Goal: Information Seeking & Learning: Learn about a topic

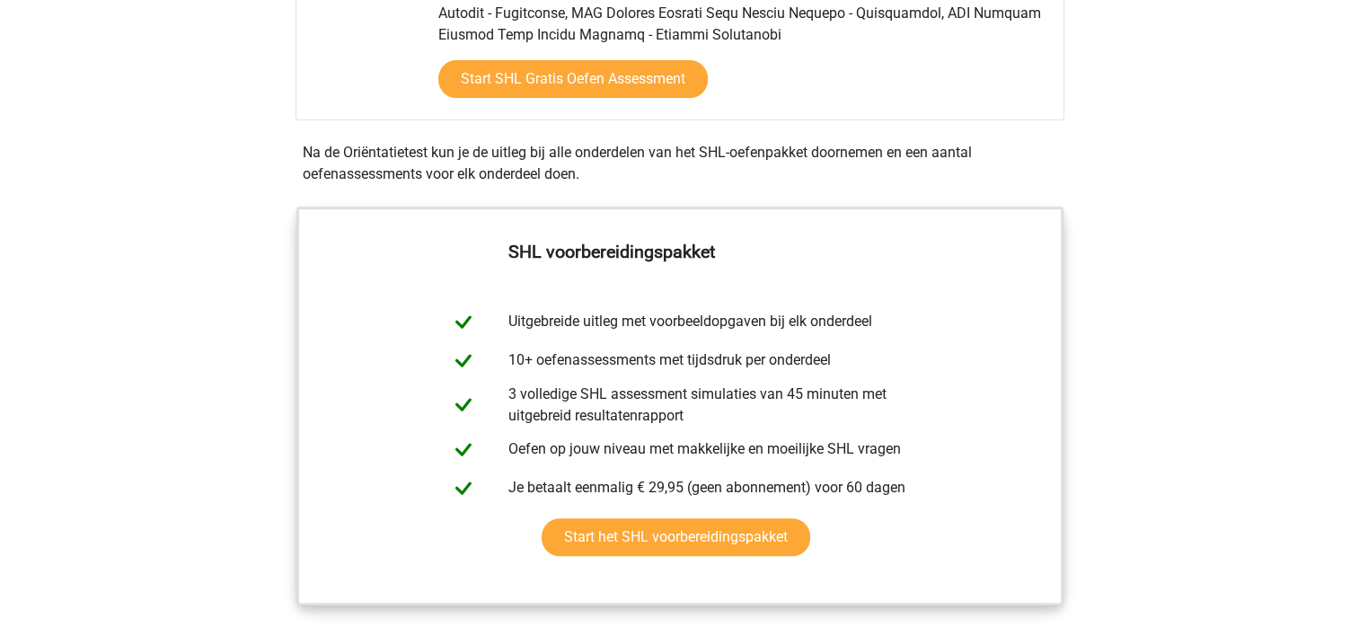
scroll to position [539, 0]
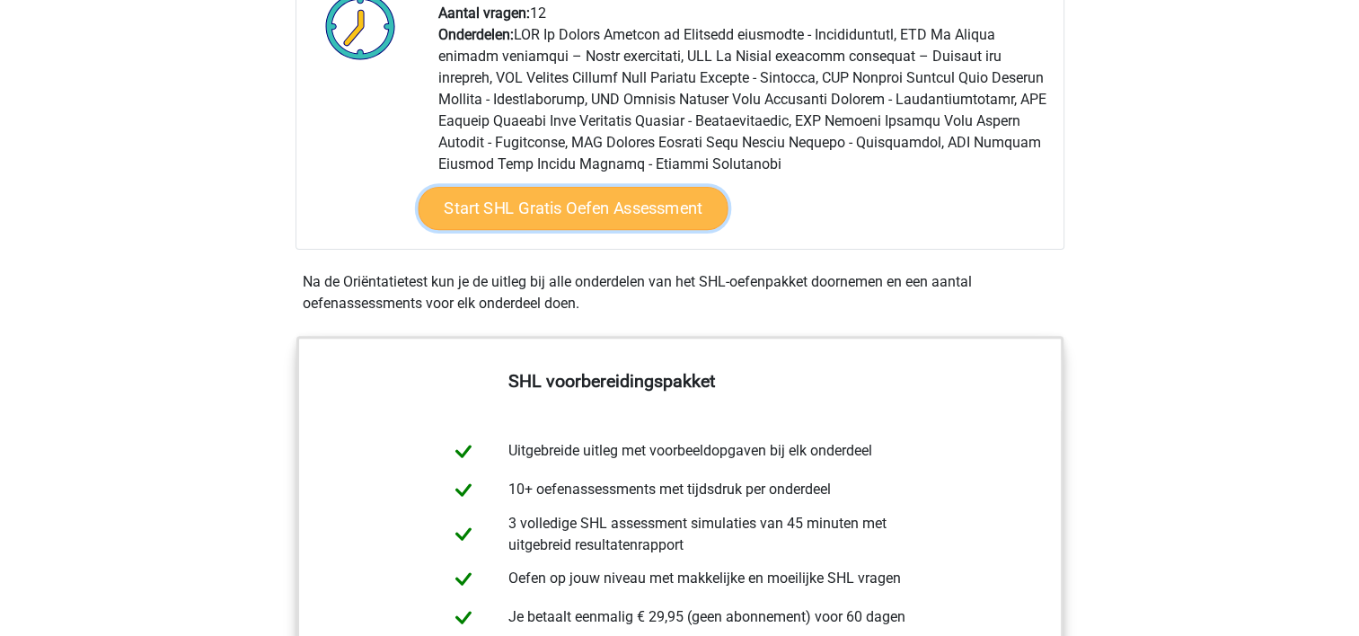
click at [578, 202] on link "Start SHL Gratis Oefen Assessment" at bounding box center [573, 208] width 310 height 43
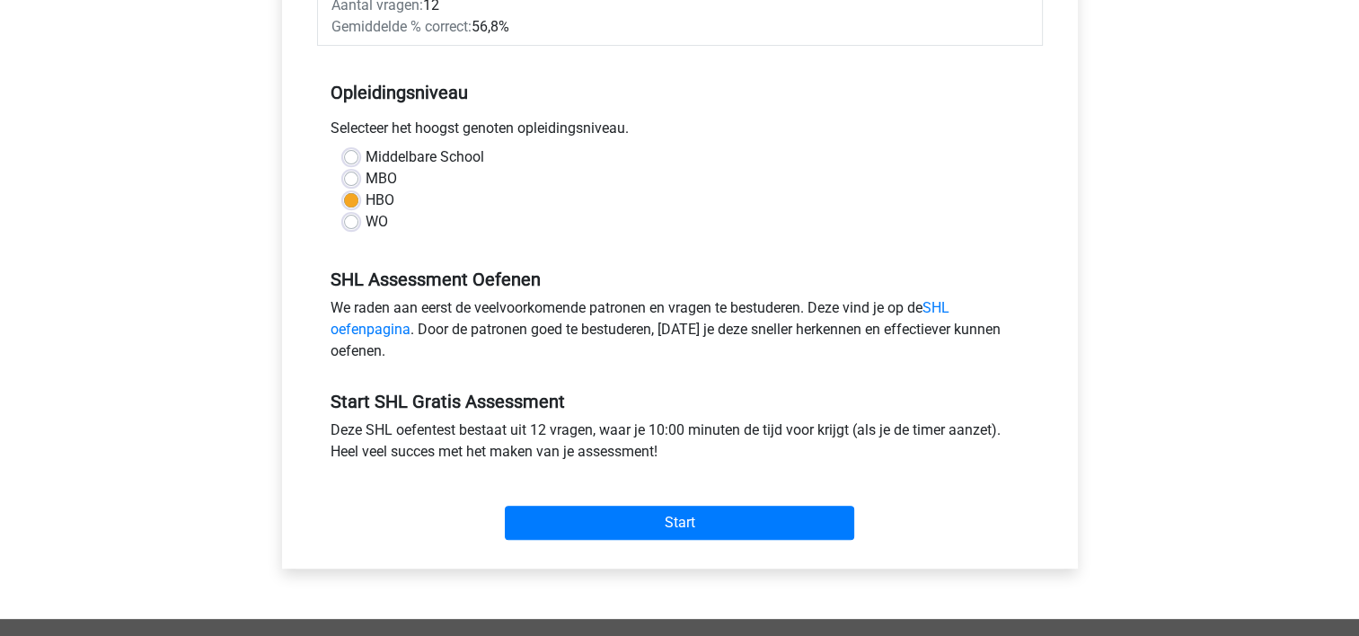
scroll to position [539, 0]
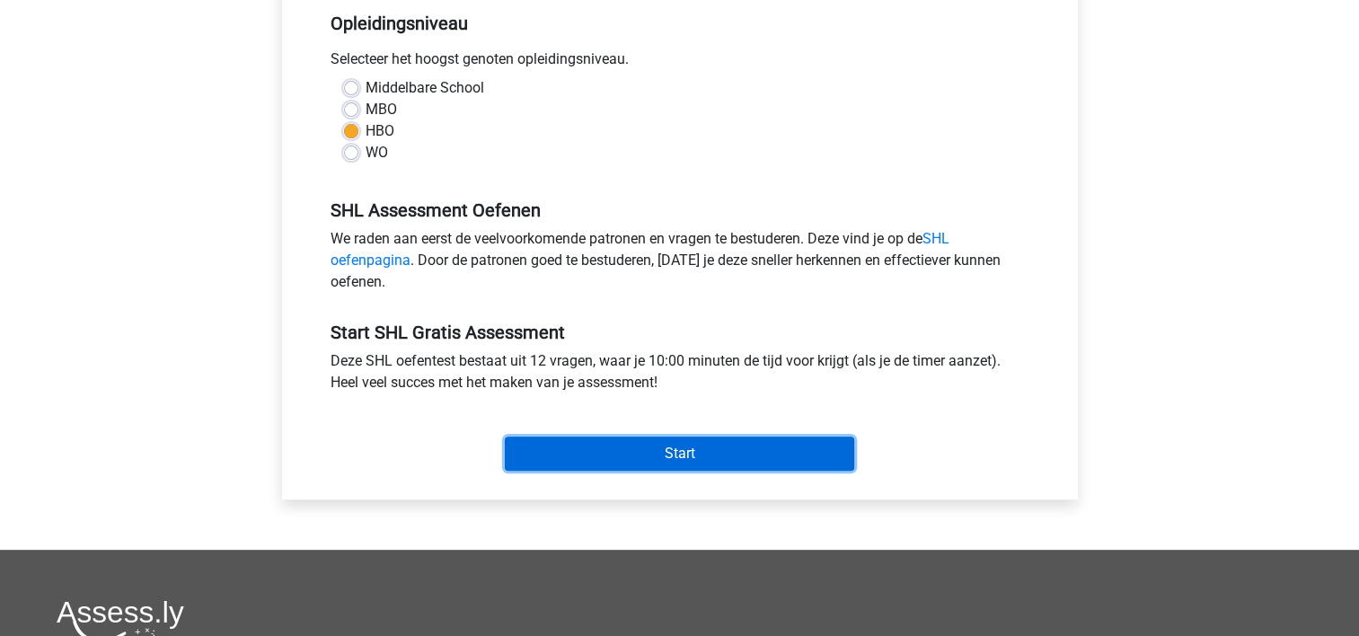
click at [678, 453] on input "Start" at bounding box center [679, 454] width 349 height 34
click at [710, 463] on input "Start" at bounding box center [679, 454] width 349 height 34
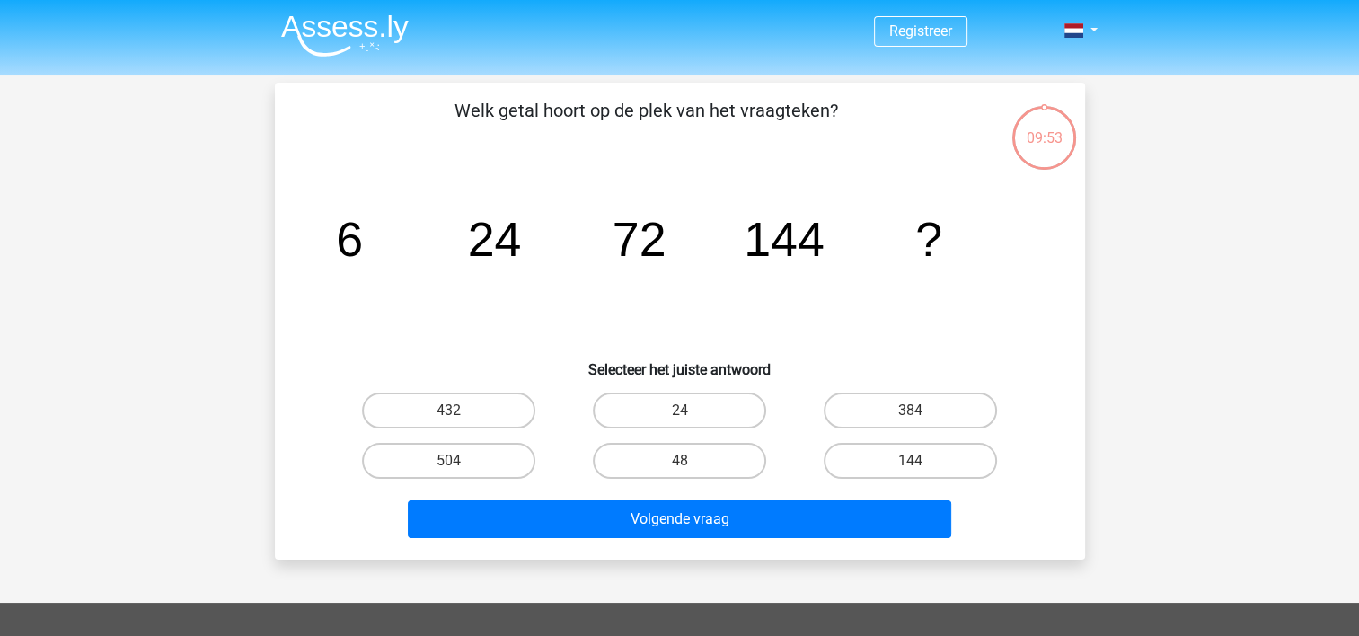
click at [1035, 138] on div "09:53" at bounding box center [1044, 126] width 67 height 45
click at [904, 460] on label "144" at bounding box center [910, 461] width 173 height 36
click at [911, 461] on input "144" at bounding box center [917, 467] width 12 height 12
radio input "true"
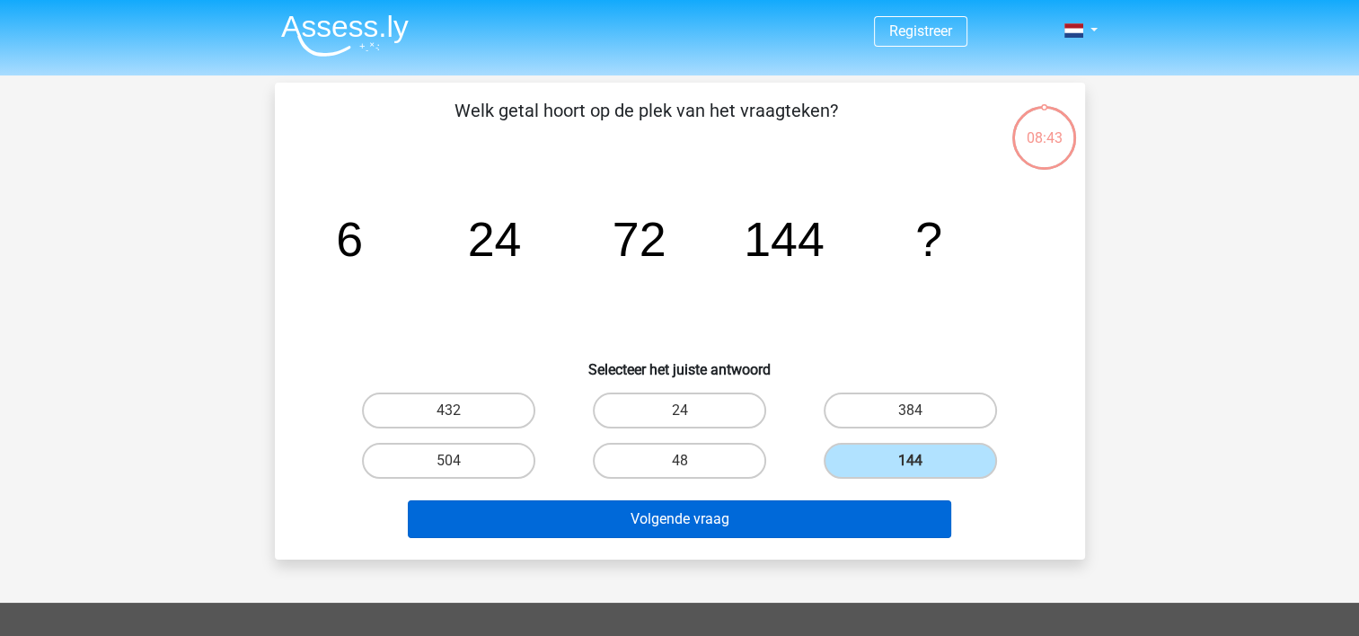
click at [805, 525] on button "Volgende vraag" at bounding box center [679, 519] width 543 height 38
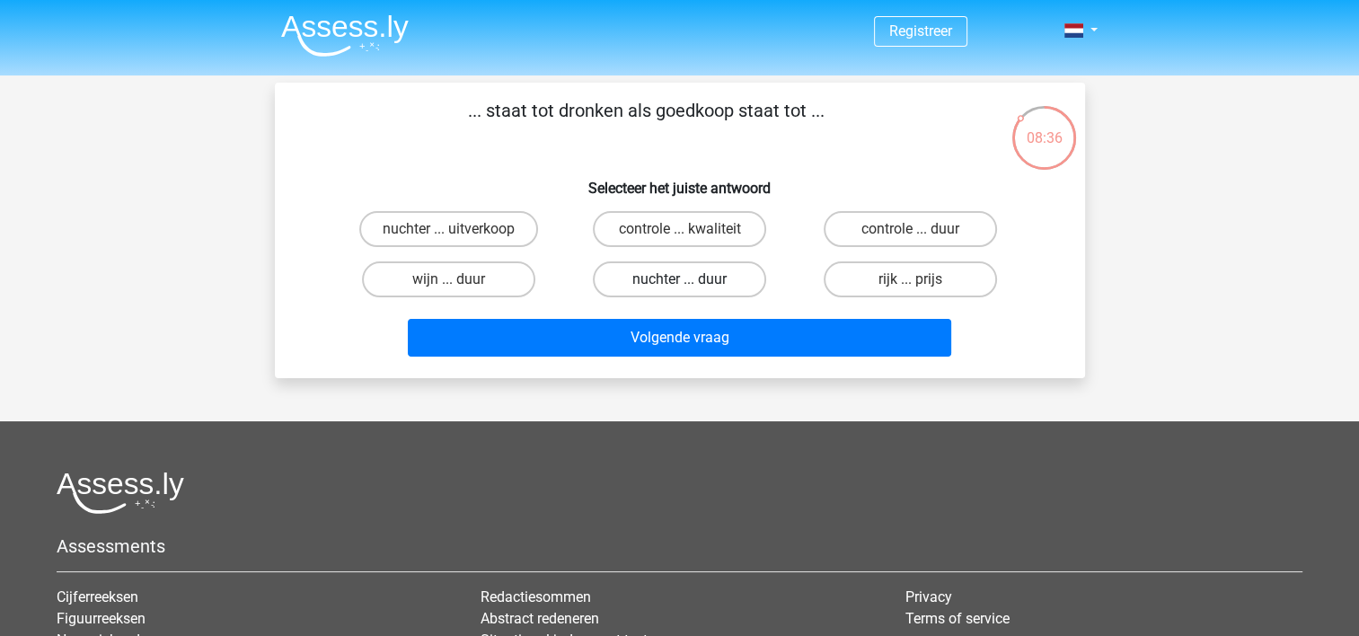
click at [666, 278] on label "nuchter ... duur" at bounding box center [679, 279] width 173 height 36
click at [679, 279] on input "nuchter ... duur" at bounding box center [685, 285] width 12 height 12
radio input "true"
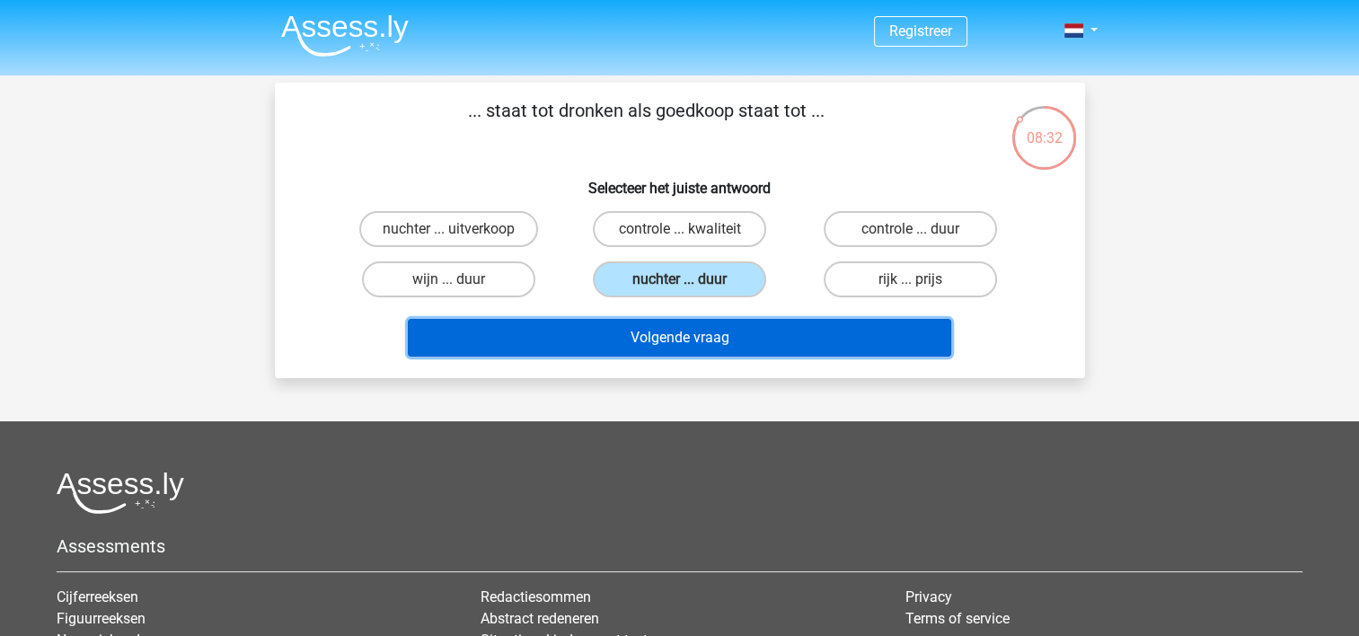
click at [669, 343] on button "Volgende vraag" at bounding box center [679, 338] width 543 height 38
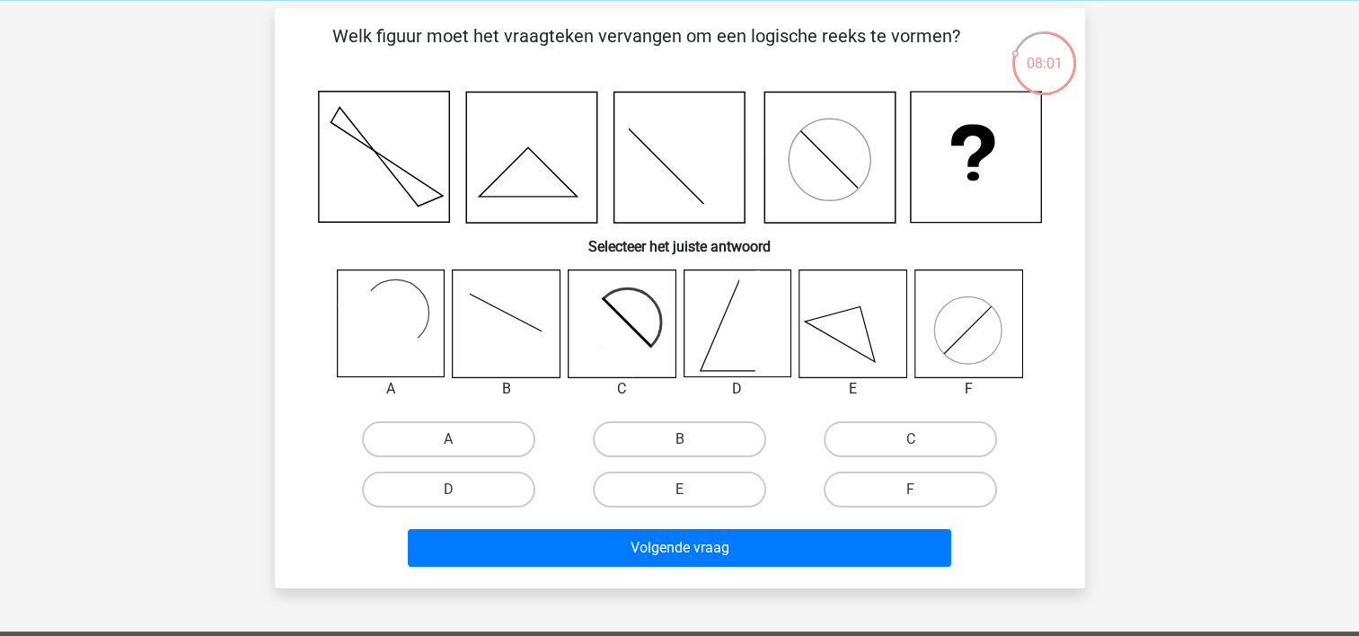
scroll to position [90, 0]
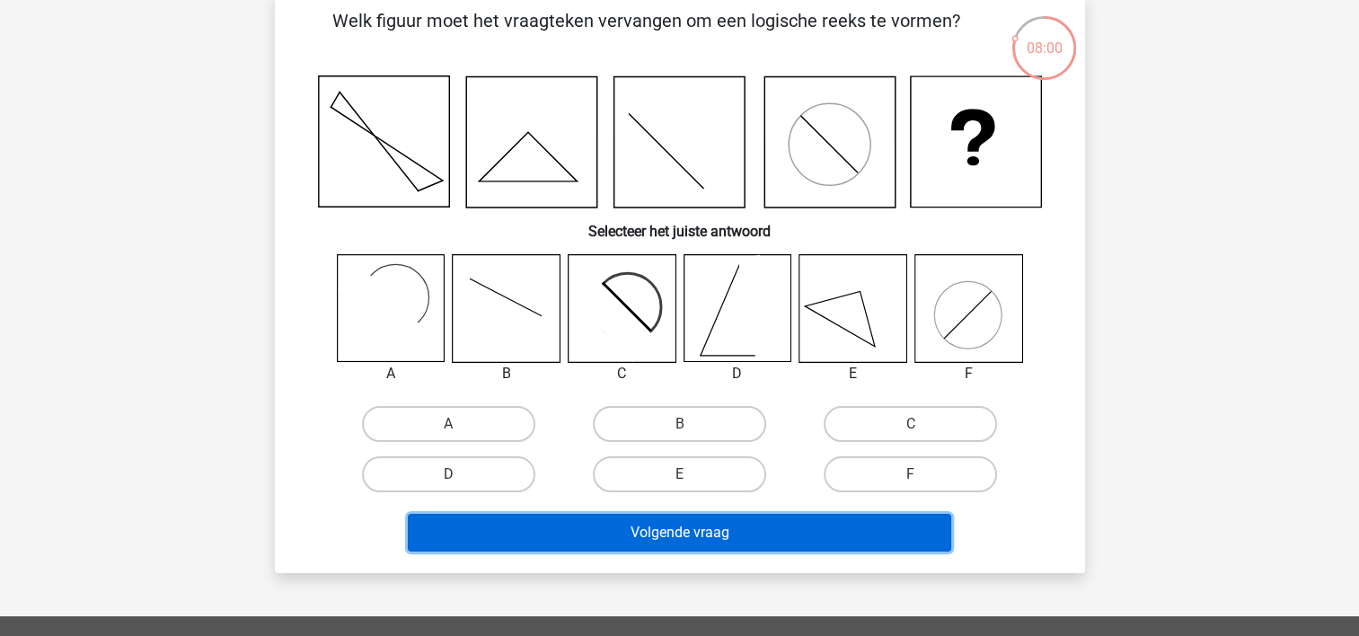
click at [667, 534] on button "Volgende vraag" at bounding box center [679, 533] width 543 height 38
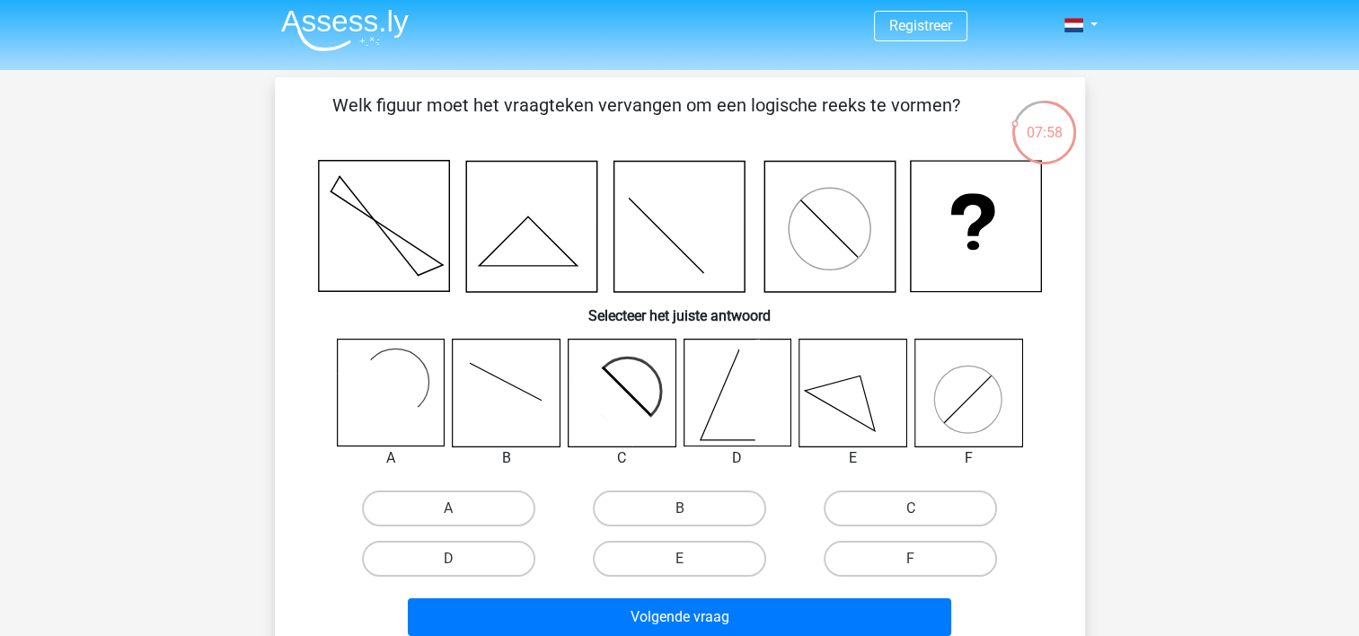
scroll to position [0, 0]
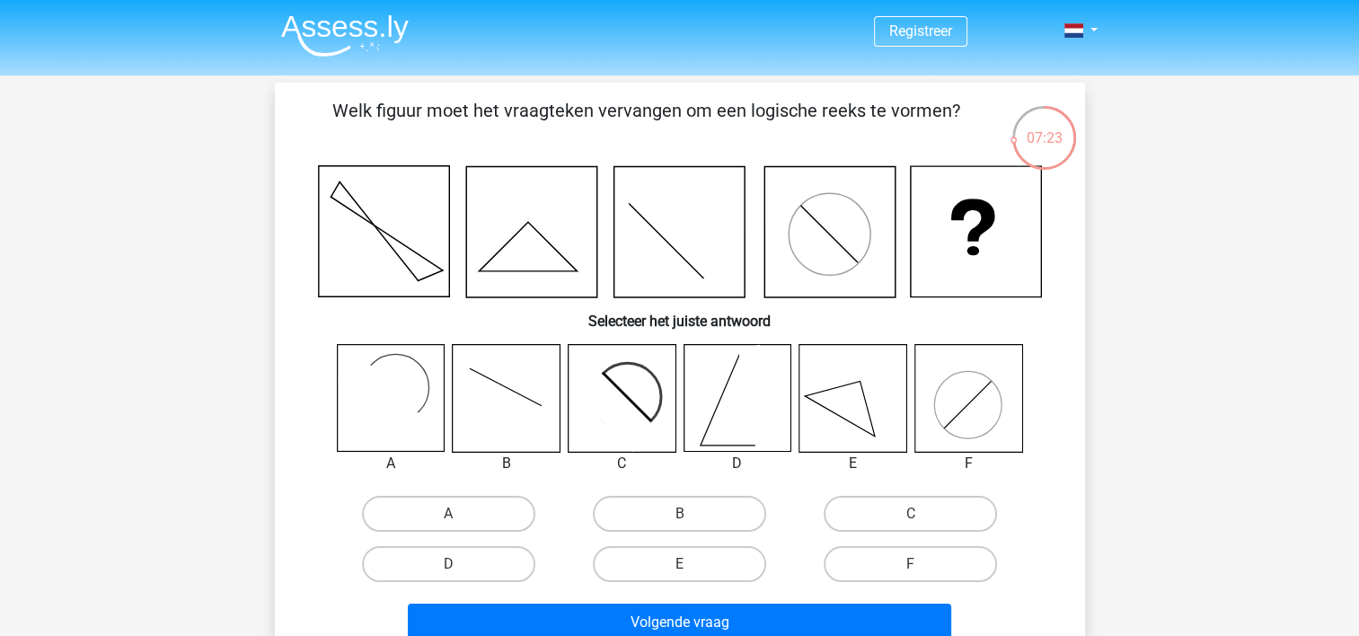
click at [864, 395] on icon at bounding box center [852, 398] width 107 height 107
click at [710, 568] on label "E" at bounding box center [679, 564] width 173 height 36
click at [691, 568] on input "E" at bounding box center [685, 570] width 12 height 12
radio input "true"
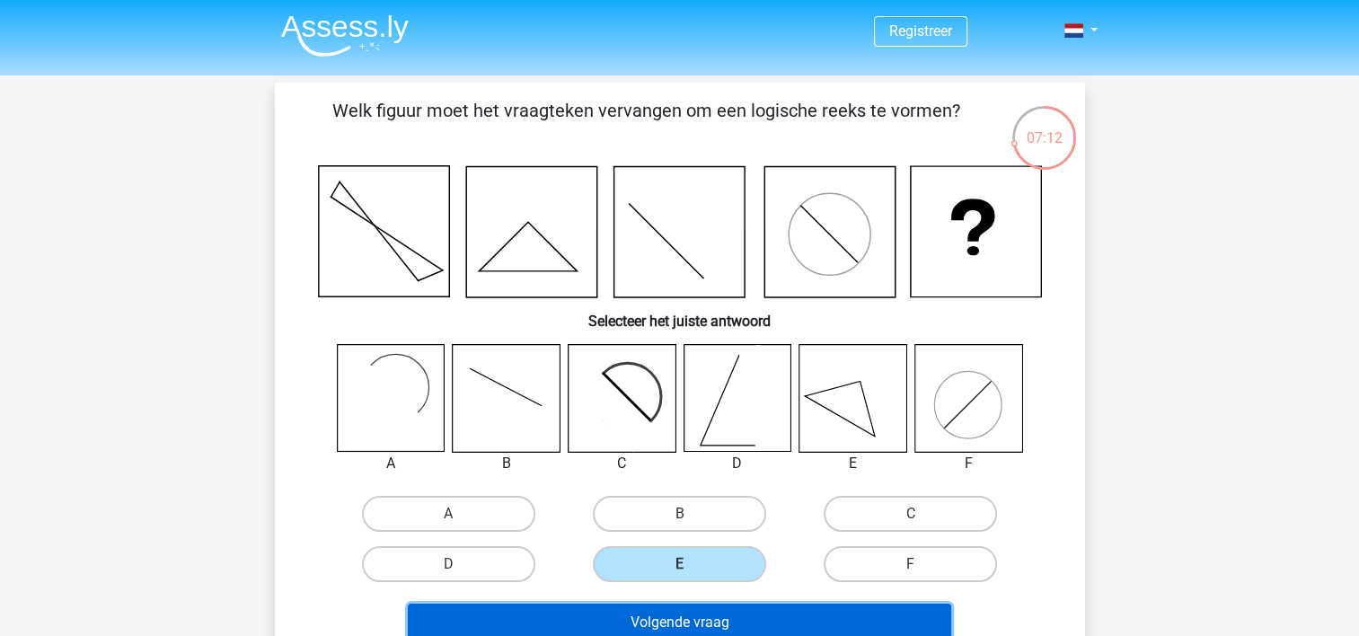
click at [734, 612] on button "Volgende vraag" at bounding box center [679, 623] width 543 height 38
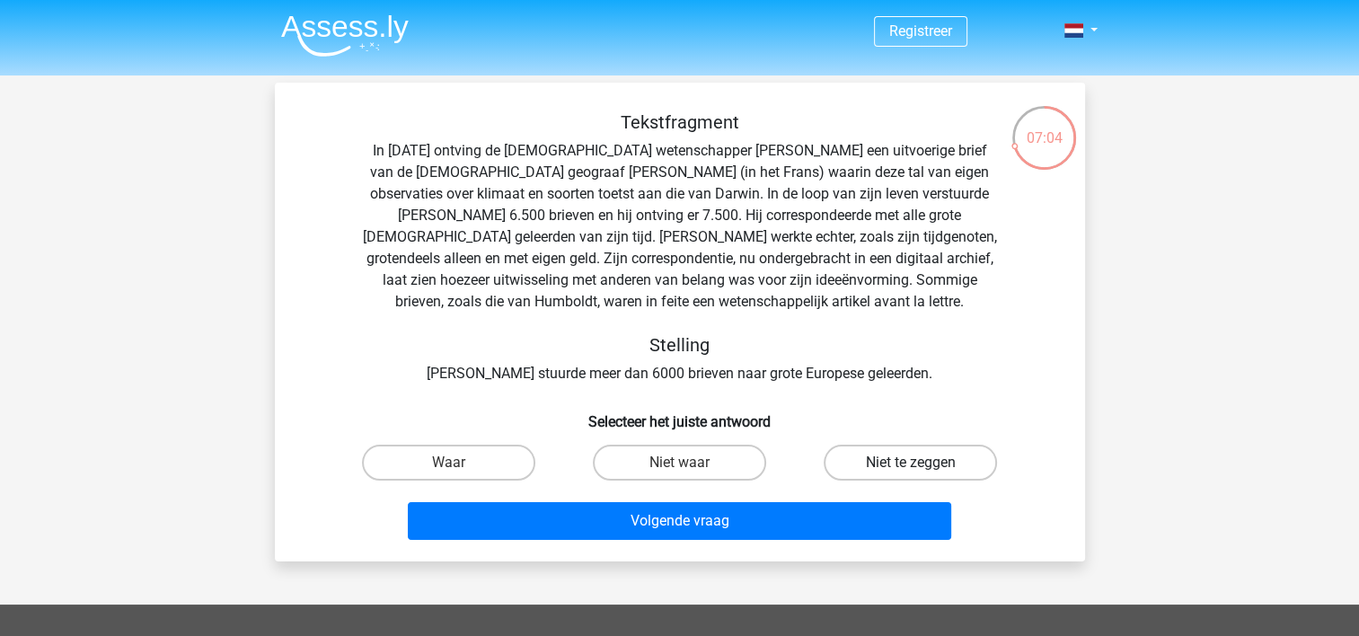
click at [853, 463] on label "Niet te zeggen" at bounding box center [910, 463] width 173 height 36
click at [911, 463] on input "Niet te zeggen" at bounding box center [917, 469] width 12 height 12
radio input "true"
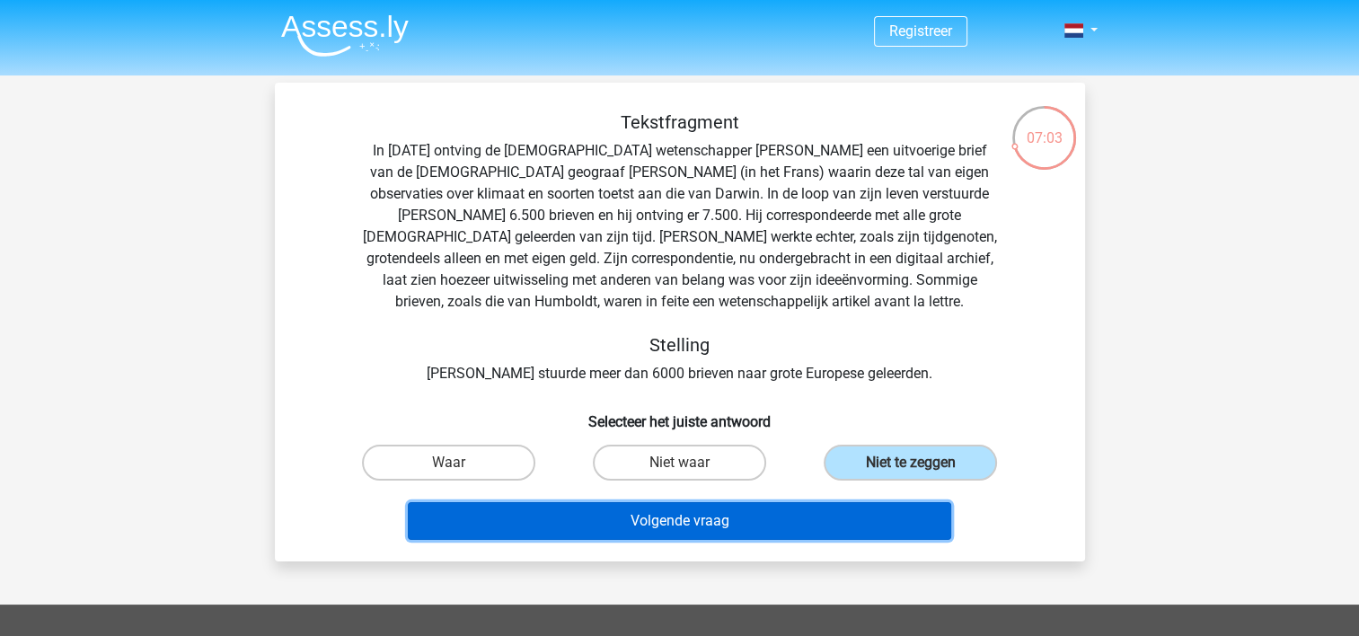
click at [819, 519] on button "Volgende vraag" at bounding box center [679, 521] width 543 height 38
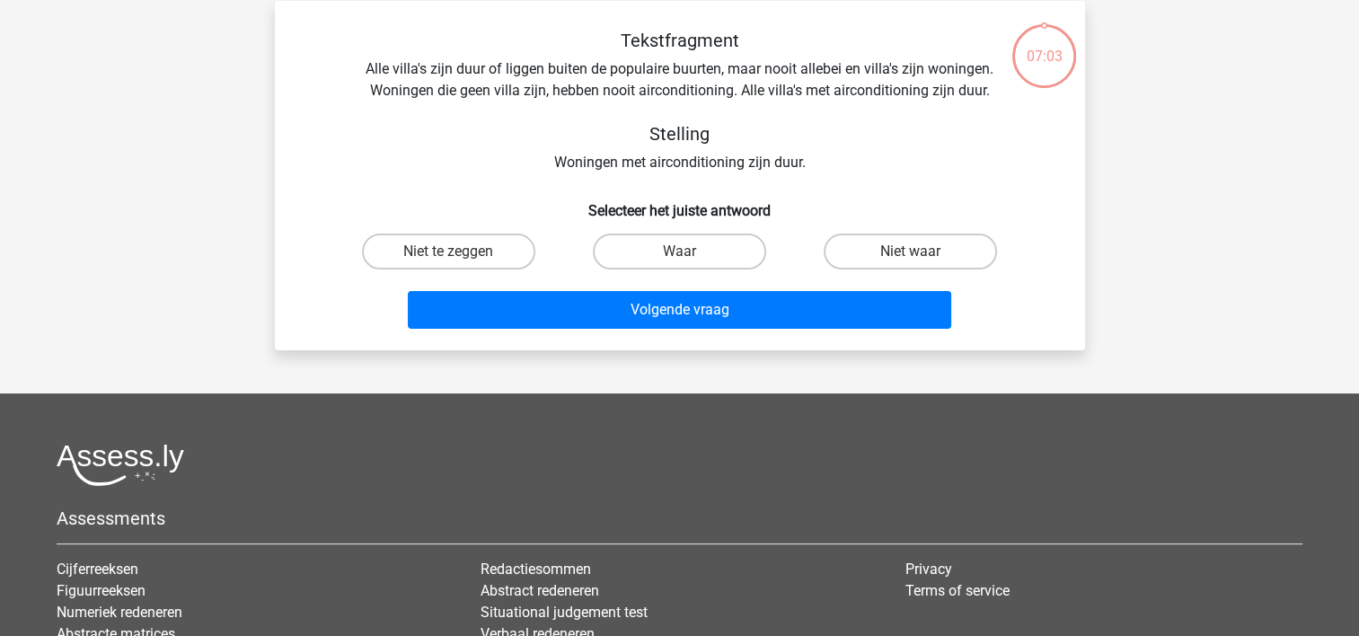
scroll to position [83, 0]
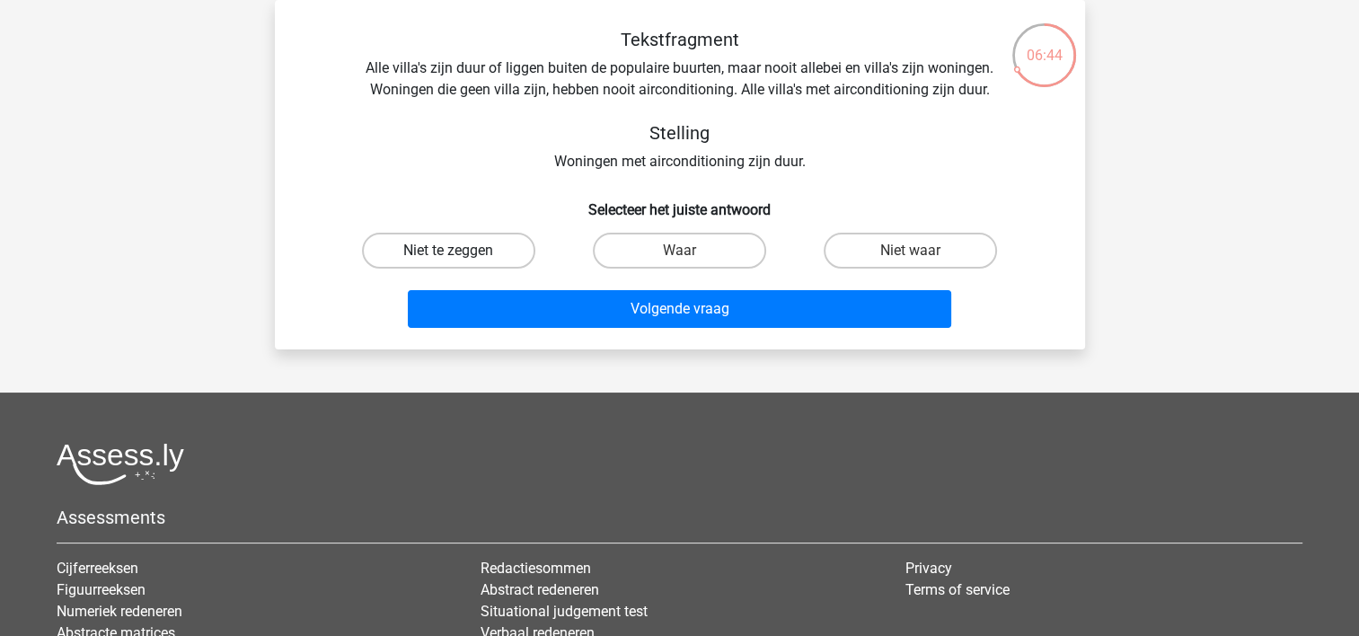
click at [437, 257] on label "Niet te zeggen" at bounding box center [448, 251] width 173 height 36
click at [448, 257] on input "Niet te zeggen" at bounding box center [454, 257] width 12 height 12
radio input "true"
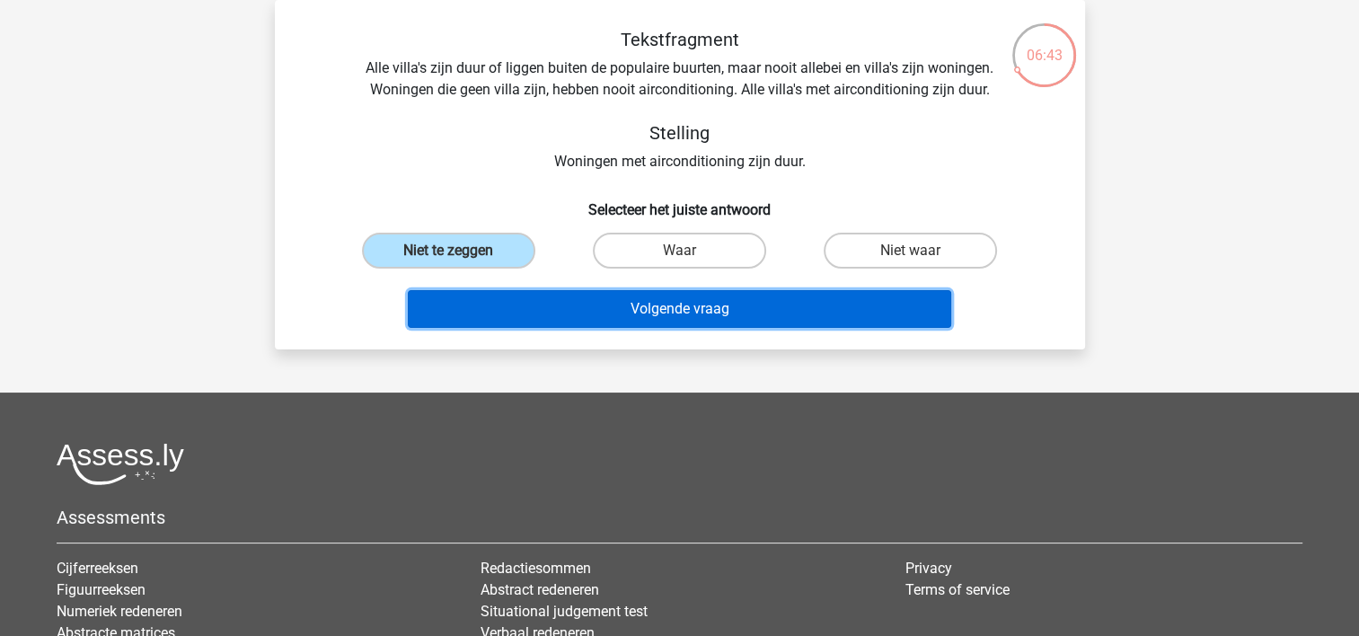
click at [684, 318] on button "Volgende vraag" at bounding box center [679, 309] width 543 height 38
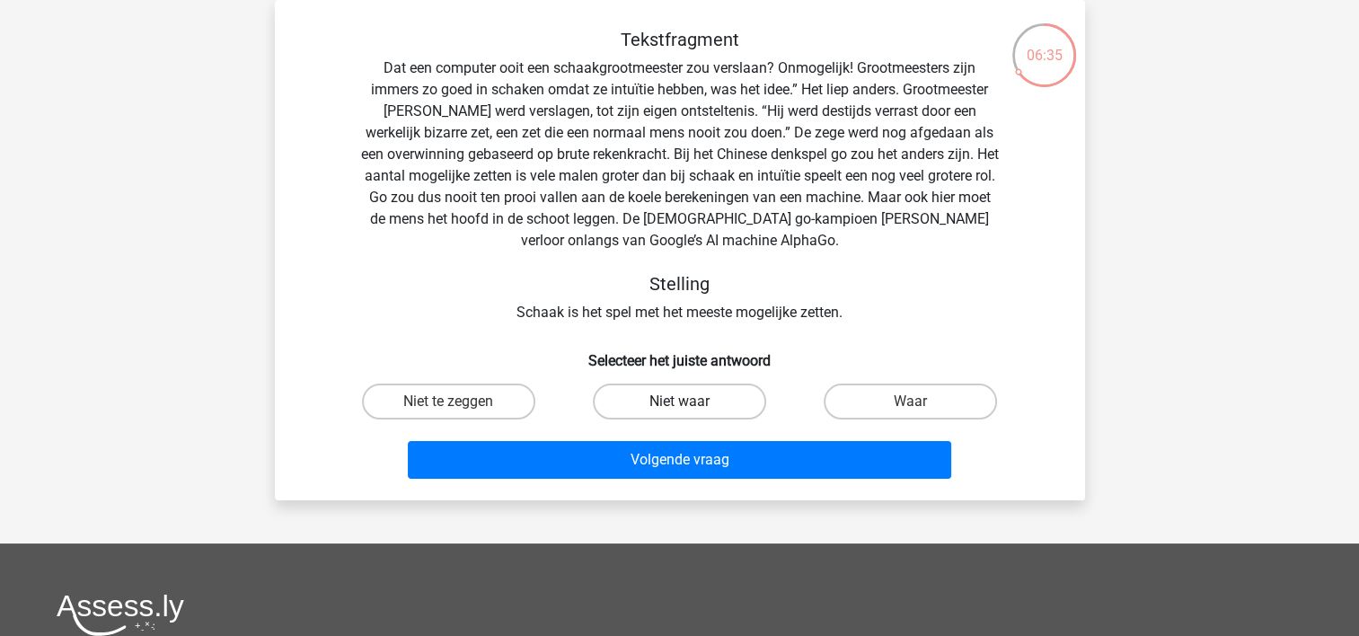
click at [690, 394] on label "Niet waar" at bounding box center [679, 402] width 173 height 36
click at [690, 402] on input "Niet waar" at bounding box center [685, 408] width 12 height 12
radio input "true"
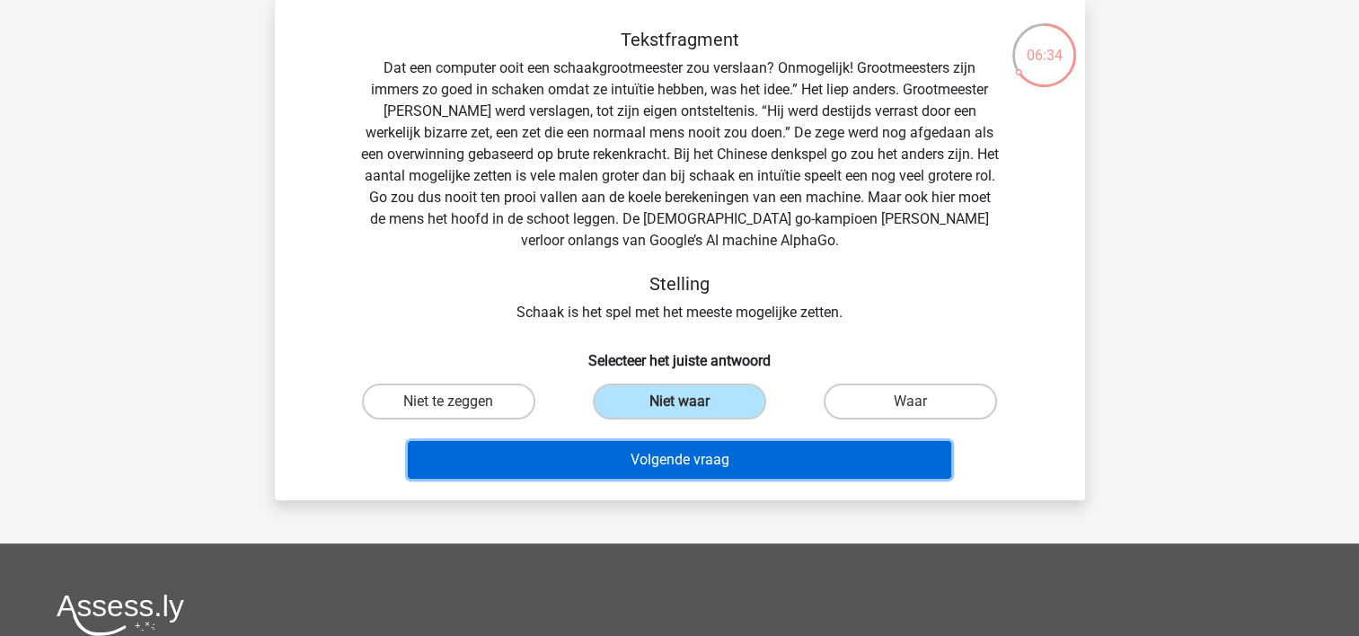
click at [700, 460] on button "Volgende vraag" at bounding box center [679, 460] width 543 height 38
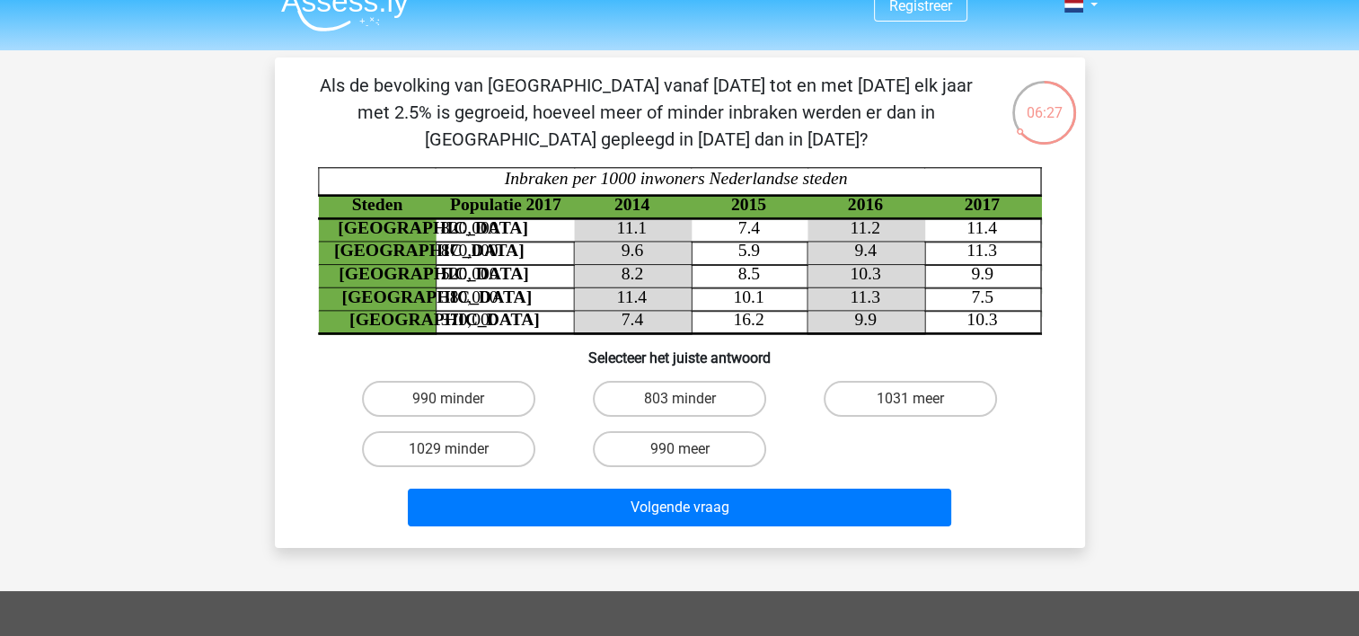
scroll to position [0, 0]
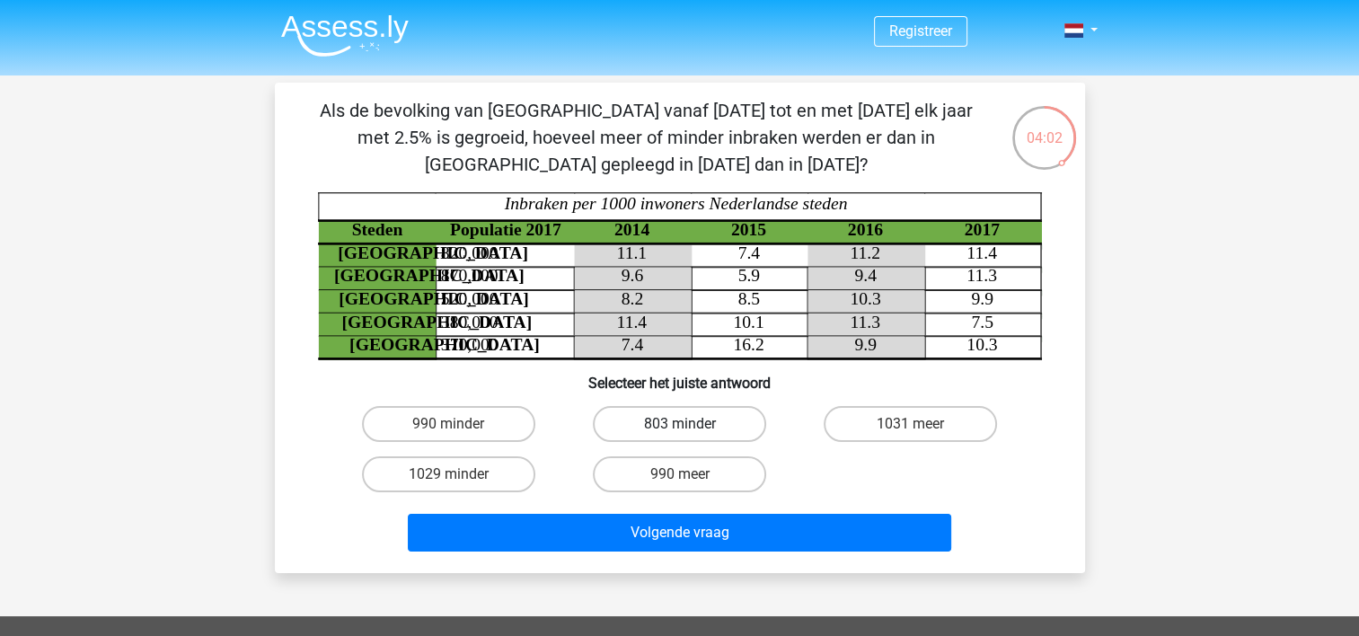
click at [675, 416] on label "803 minder" at bounding box center [679, 424] width 173 height 36
click at [679, 424] on input "803 minder" at bounding box center [685, 430] width 12 height 12
radio input "true"
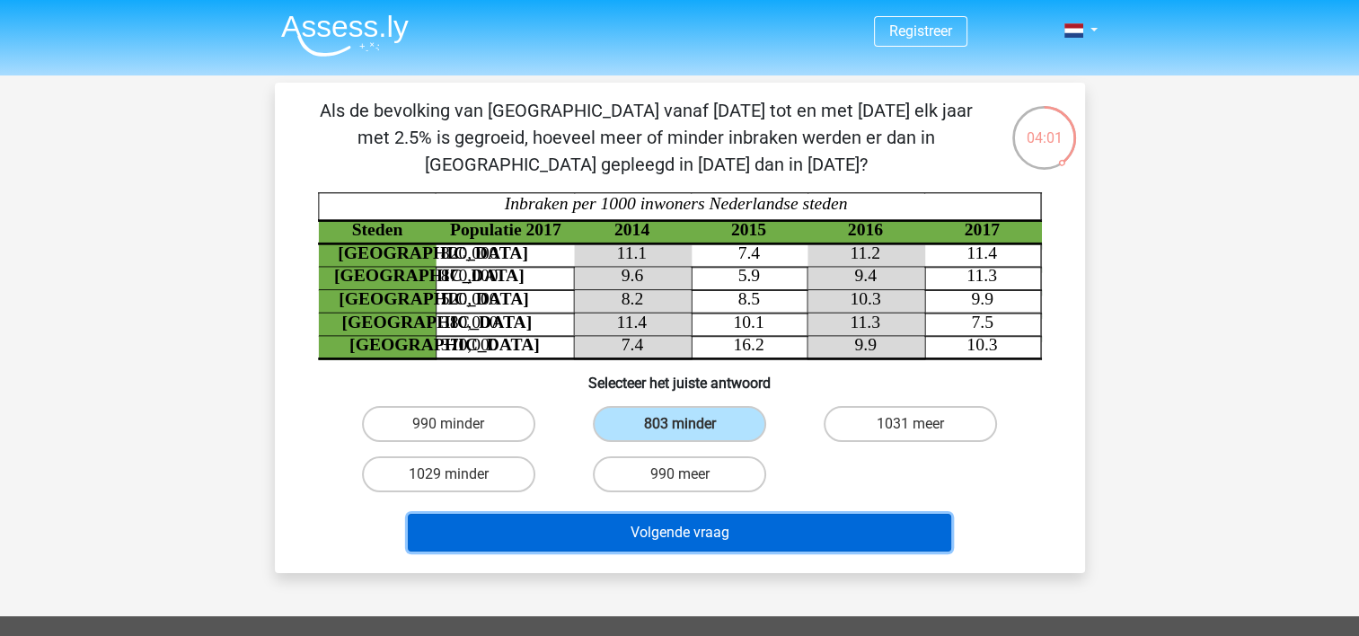
click at [704, 545] on button "Volgende vraag" at bounding box center [679, 533] width 543 height 38
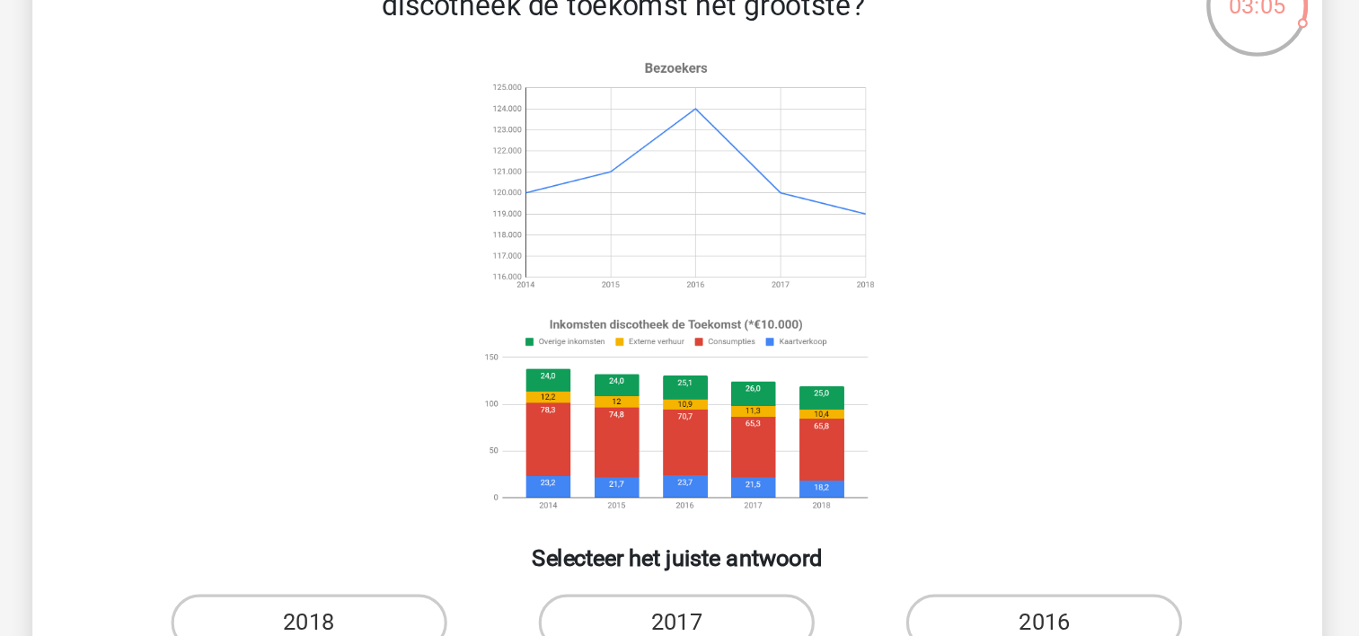
scroll to position [78, 0]
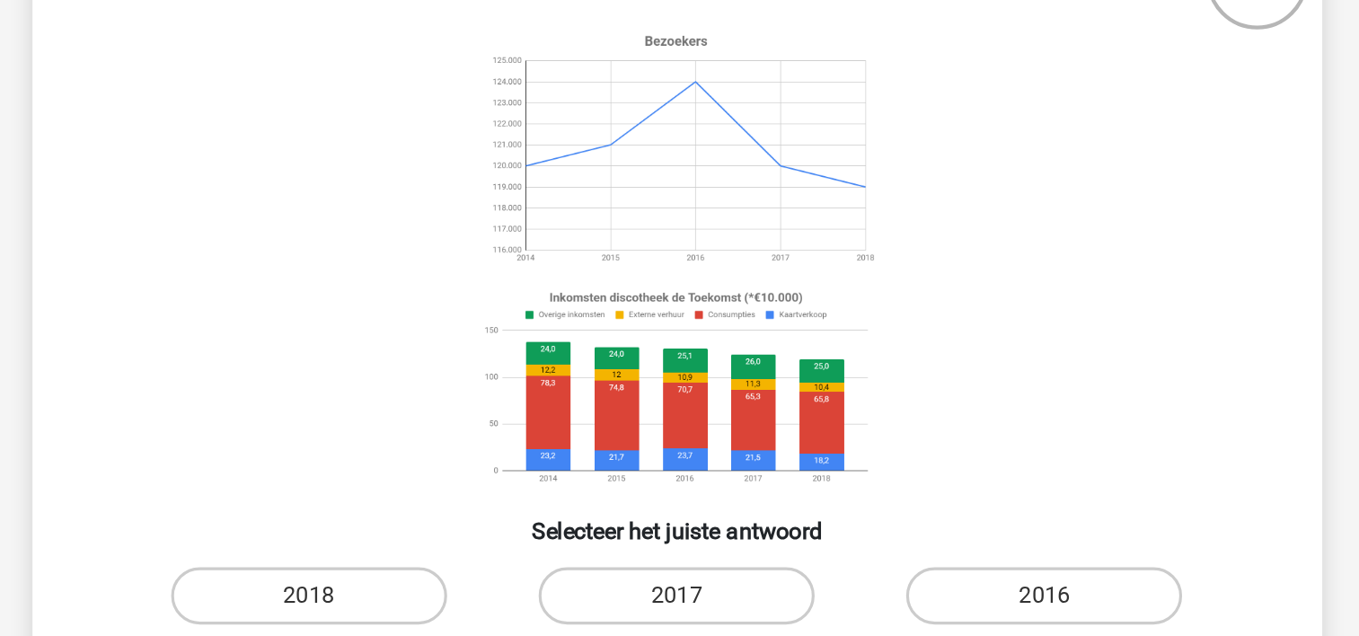
click at [728, 361] on image at bounding box center [679, 317] width 254 height 133
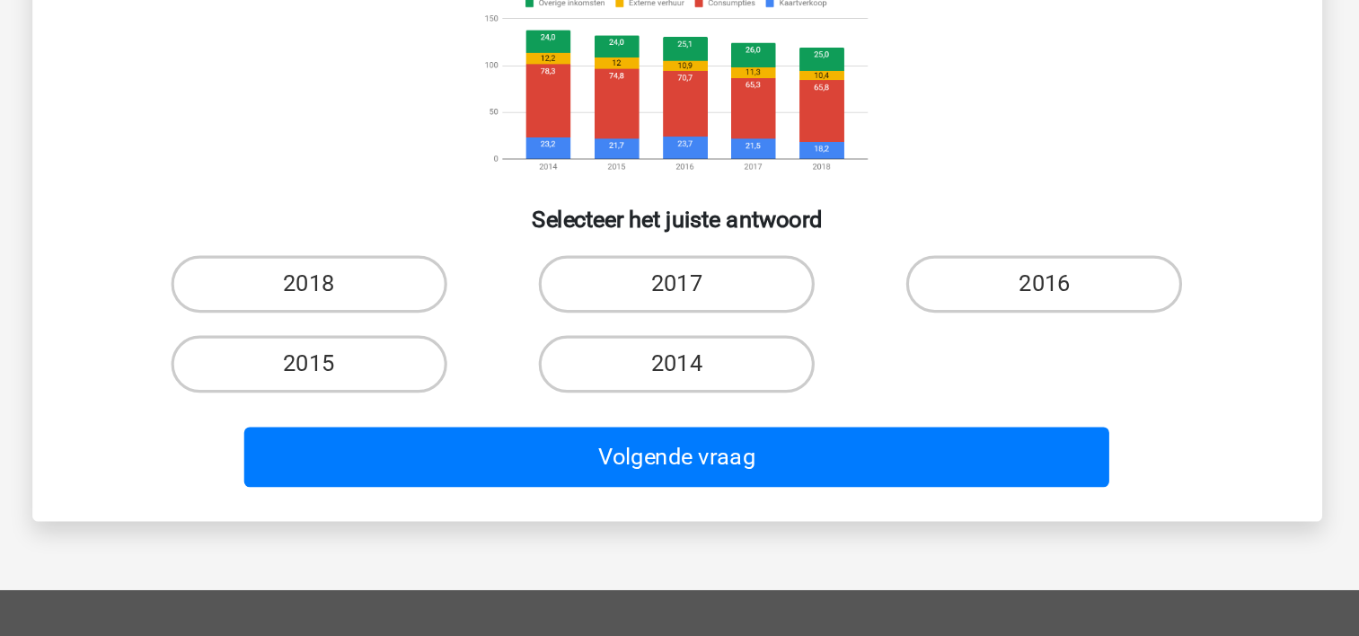
scroll to position [111, 0]
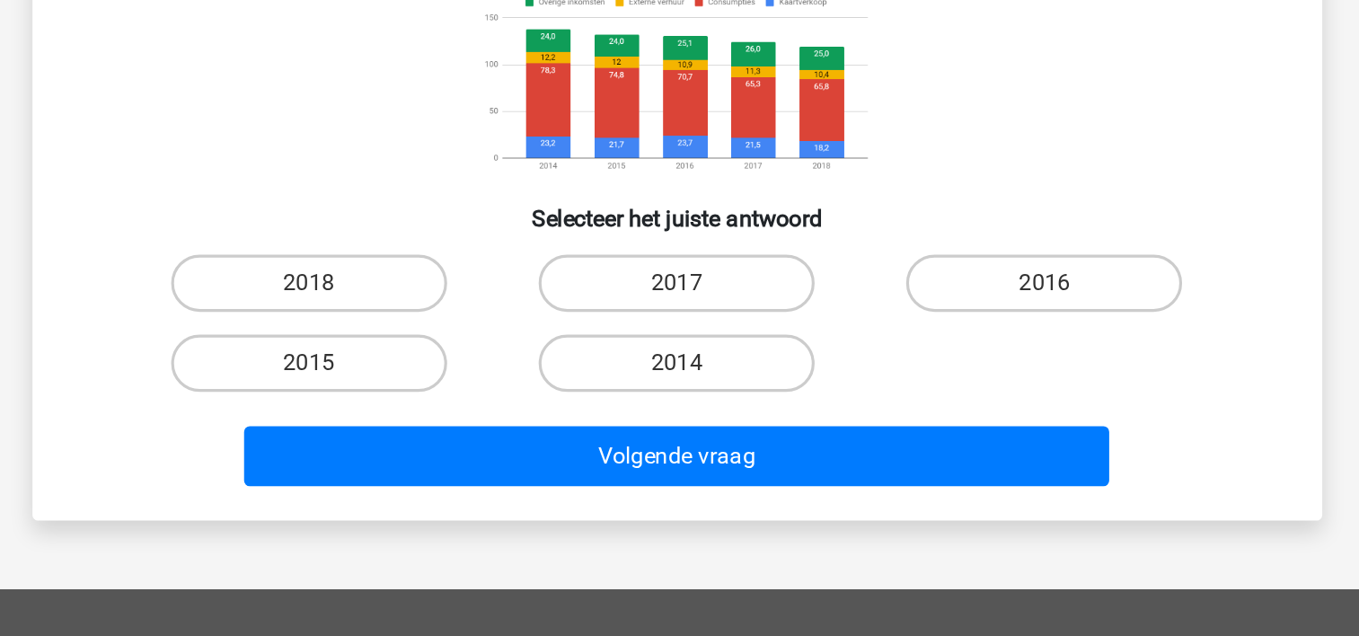
click at [680, 473] on input "2014" at bounding box center [685, 470] width 12 height 12
radio input "true"
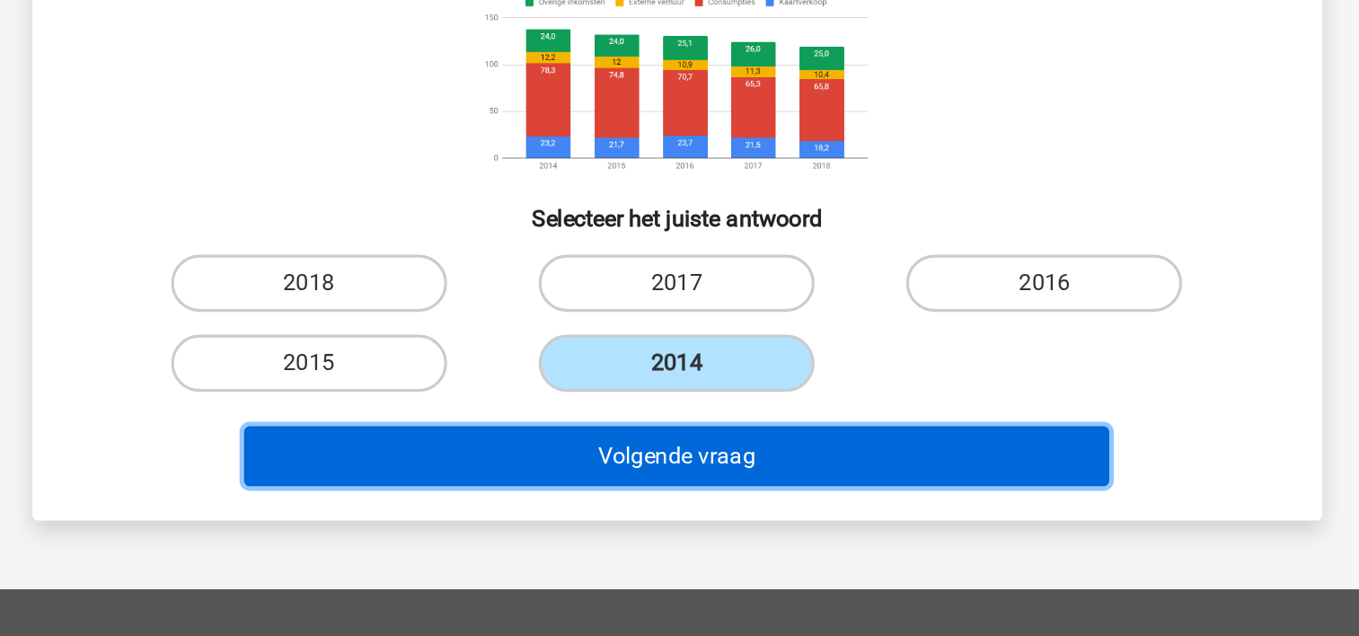
click at [701, 525] on button "Volgende vraag" at bounding box center [679, 523] width 543 height 38
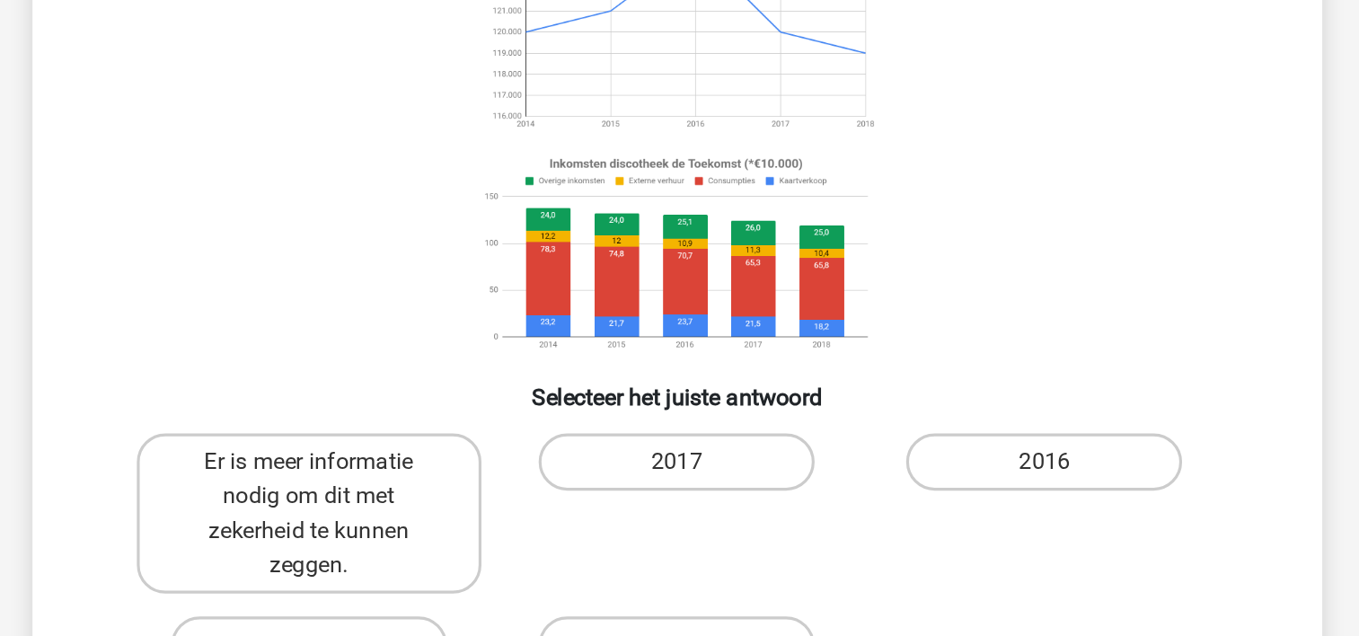
scroll to position [83, 0]
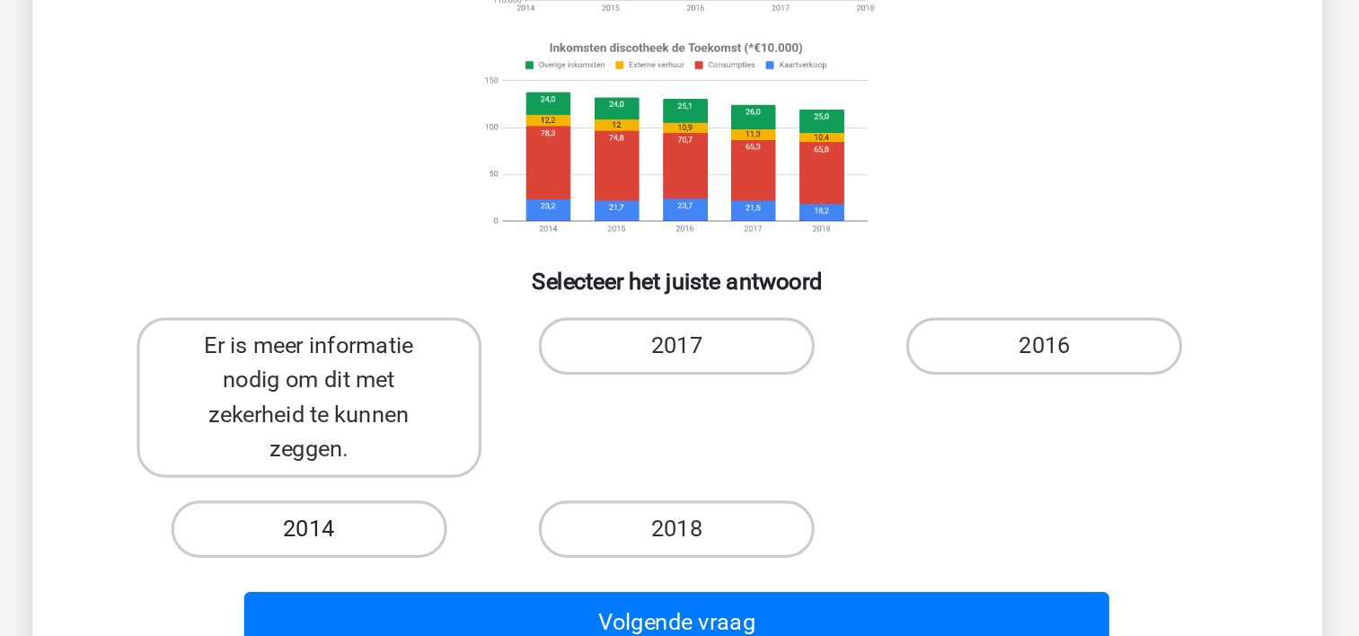
click at [470, 557] on label "2014" at bounding box center [448, 558] width 173 height 36
click at [460, 558] on input "2014" at bounding box center [454, 564] width 12 height 12
radio input "true"
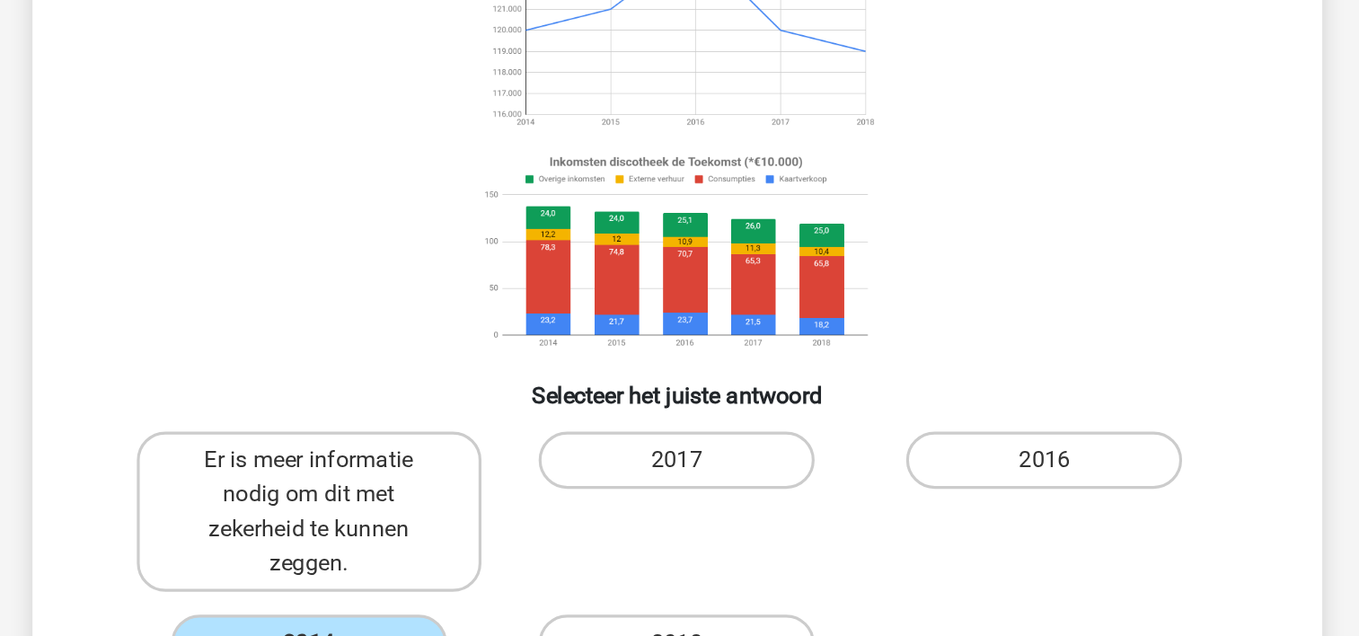
scroll to position [169, 0]
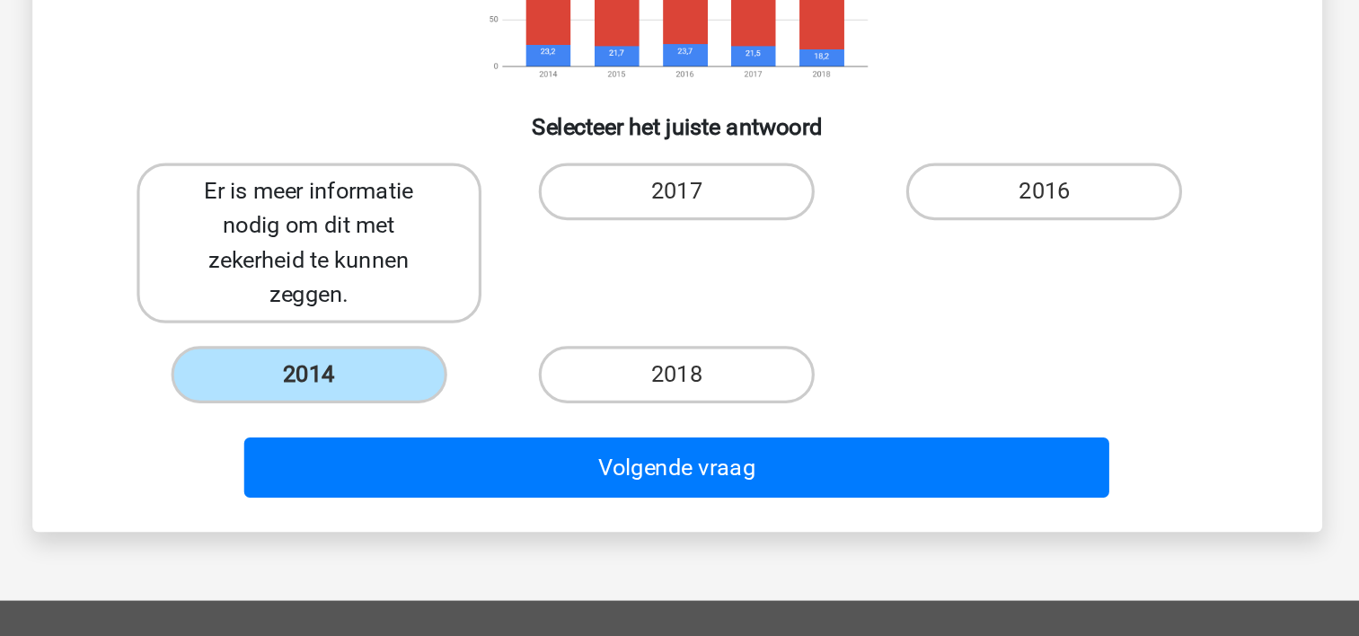
click at [470, 382] on label "Er is meer informatie nodig om dit met zekerheid te kunnen zeggen." at bounding box center [448, 389] width 216 height 101
click at [460, 368] on input "Er is meer informatie nodig om dit met zekerheid te kunnen zeggen." at bounding box center [454, 363] width 12 height 12
radio input "true"
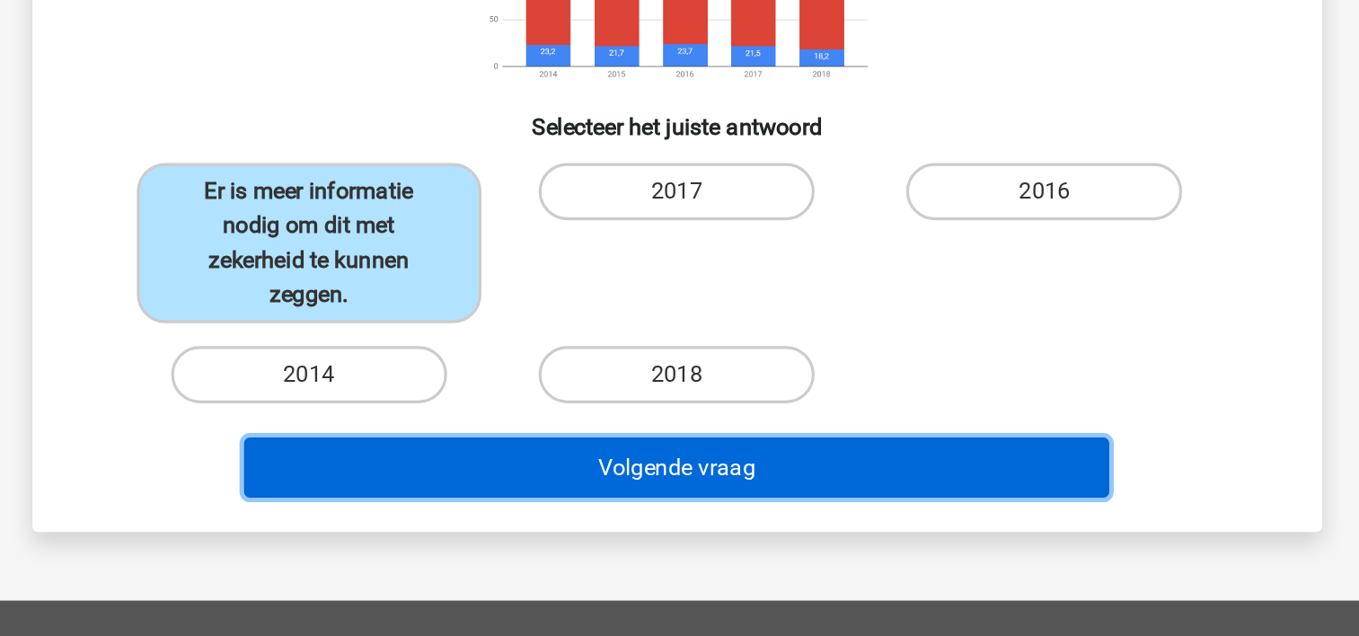
click at [633, 539] on button "Volgende vraag" at bounding box center [679, 530] width 543 height 38
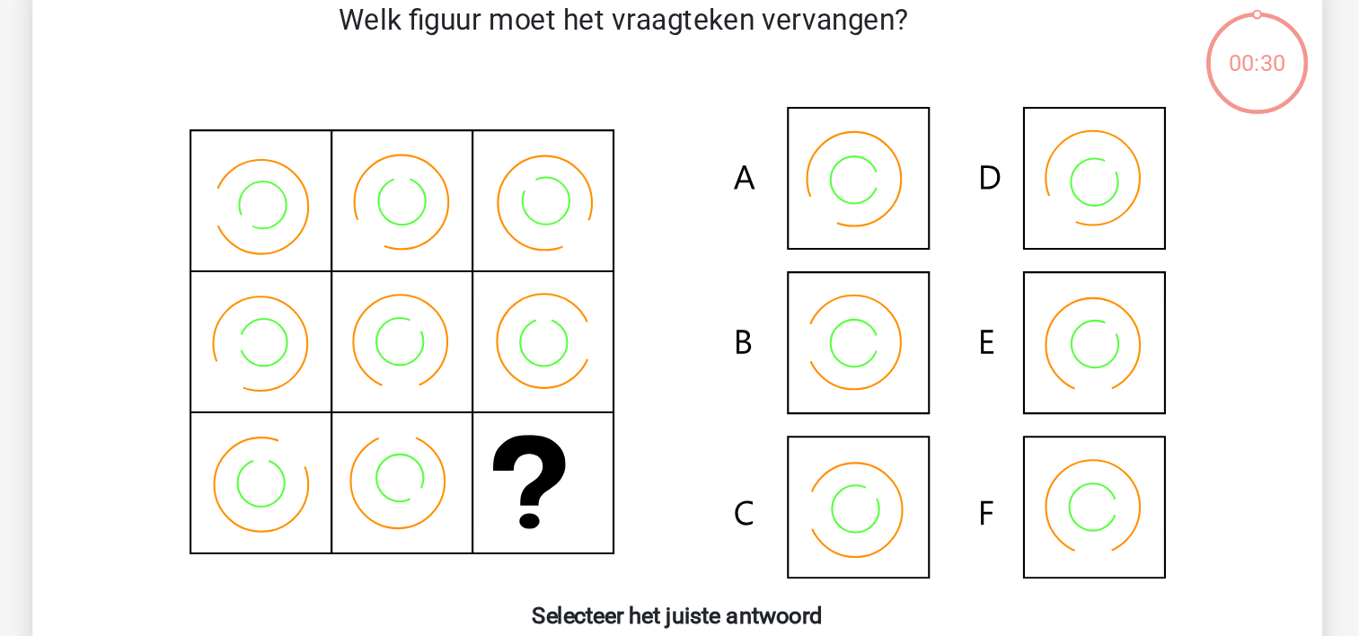
scroll to position [83, 0]
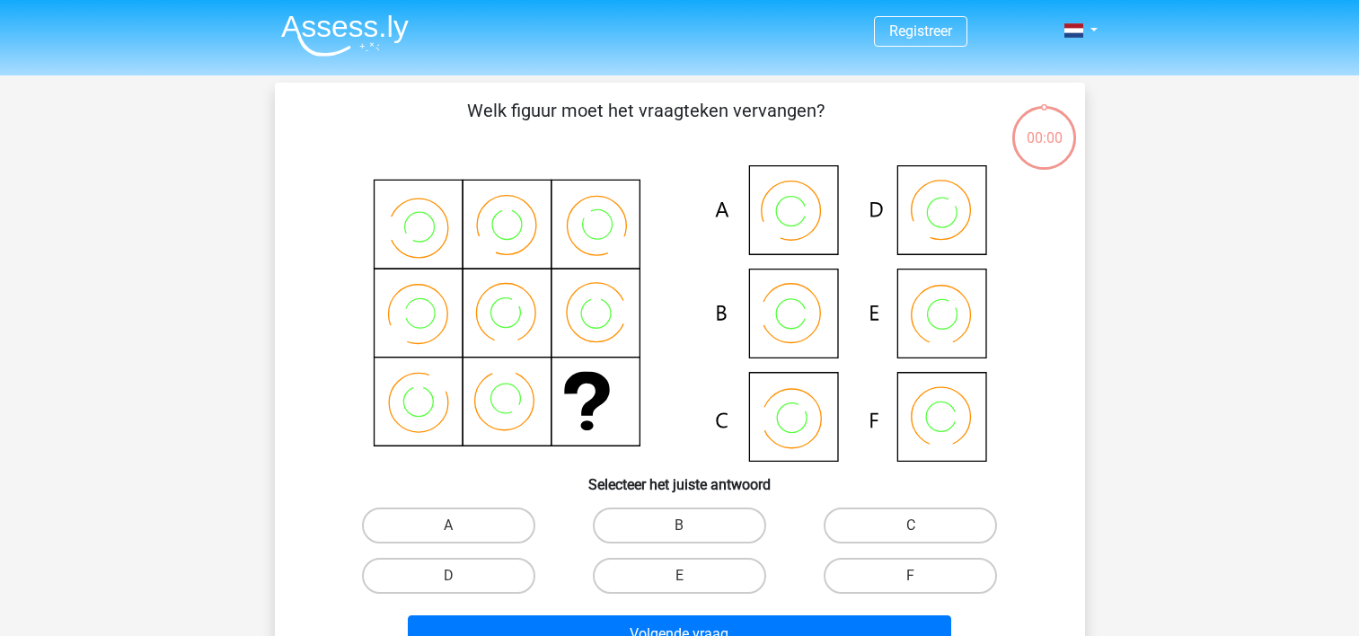
scroll to position [83, 0]
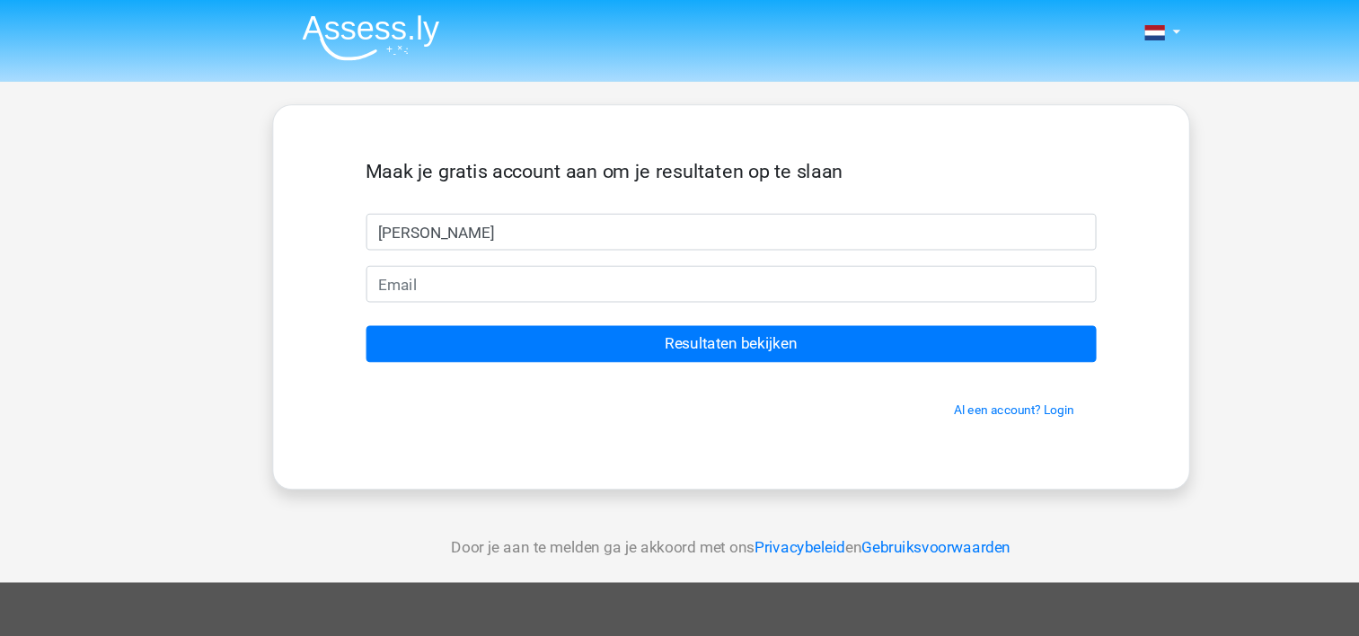
type input "[PERSON_NAME]"
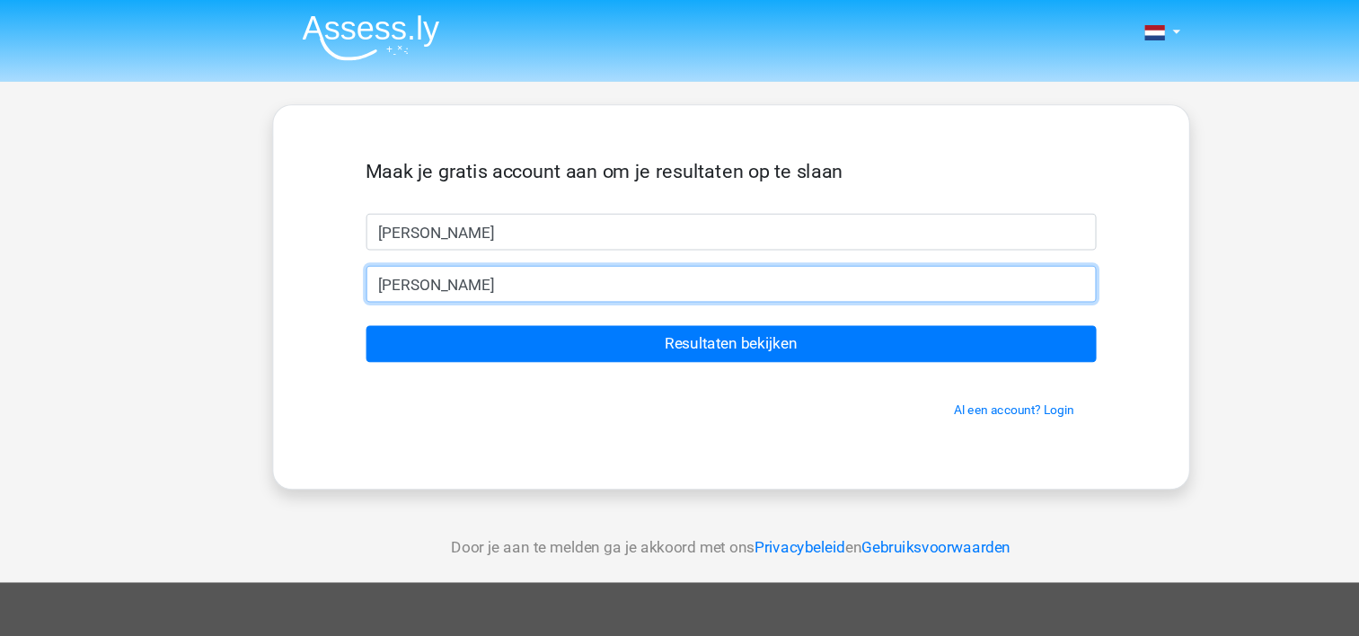
type input "[EMAIL_ADDRESS][DOMAIN_NAME]"
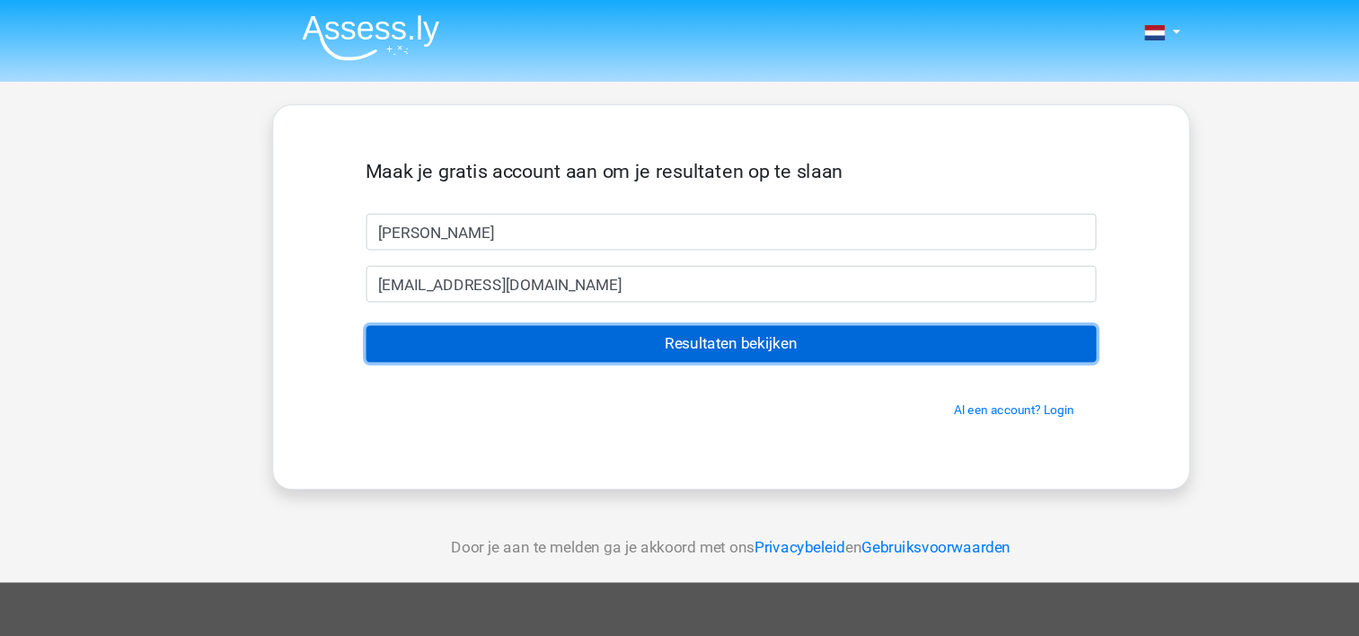
click at [687, 319] on input "Resultaten bekijken" at bounding box center [679, 320] width 679 height 34
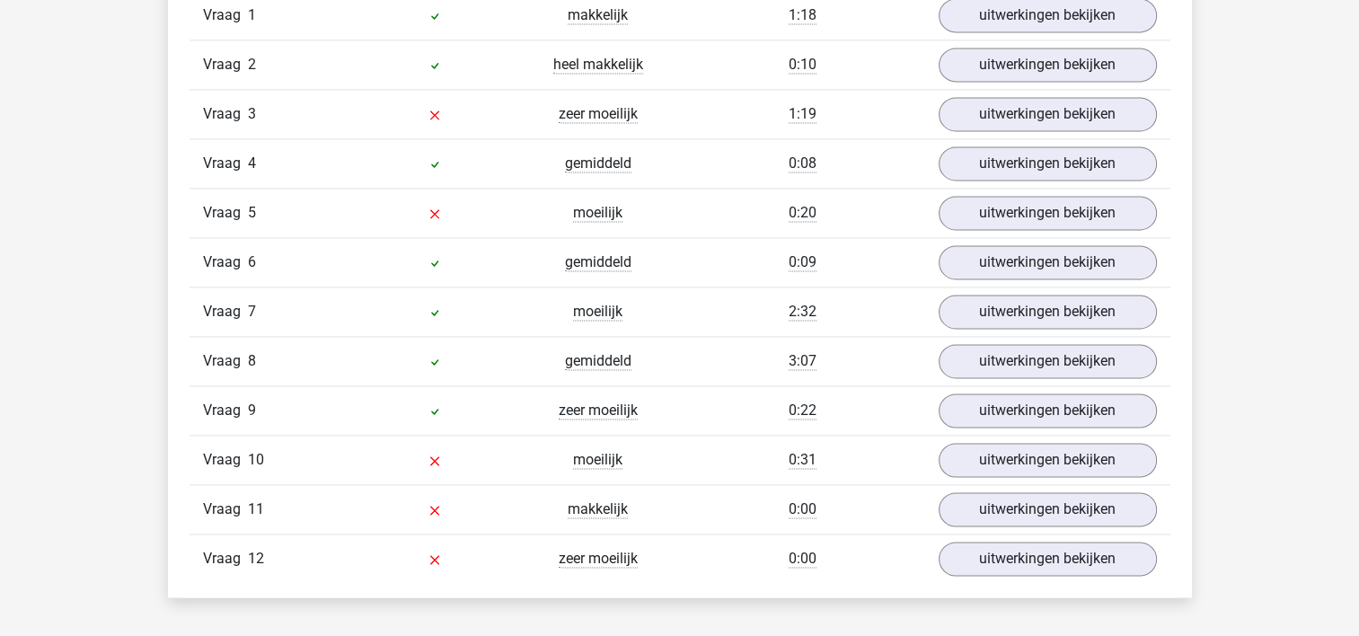
scroll to position [2425, 0]
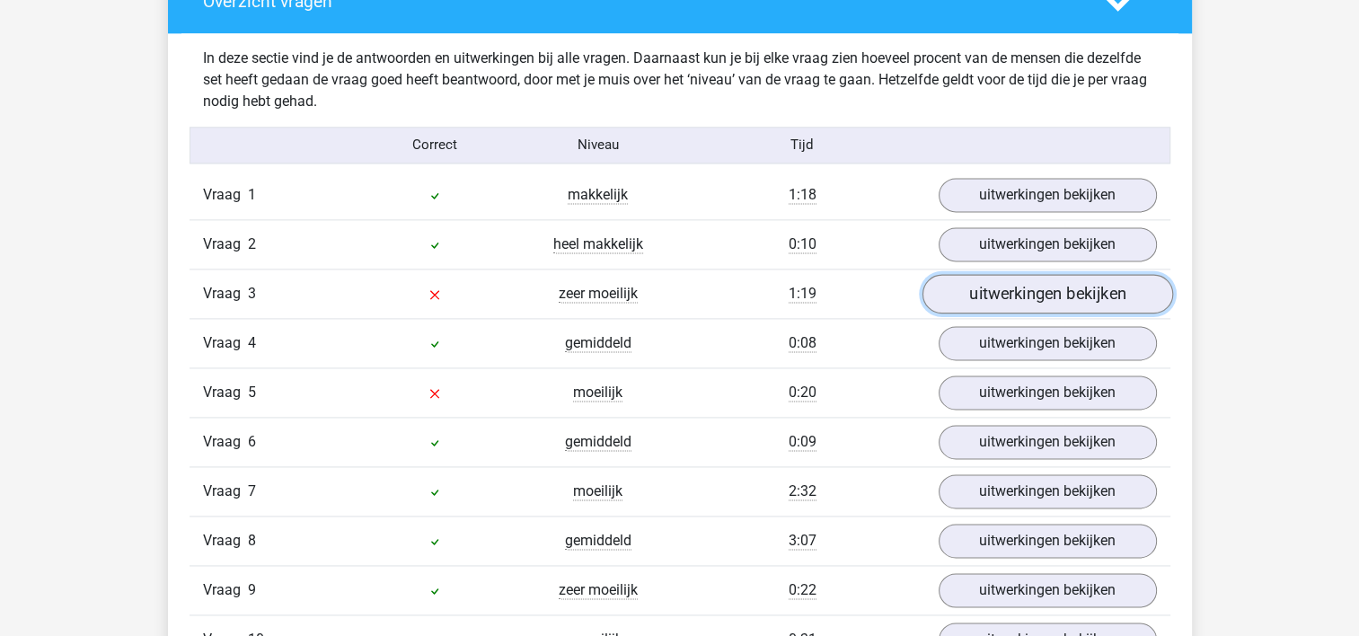
click at [1013, 278] on link "uitwerkingen bekijken" at bounding box center [1047, 294] width 251 height 40
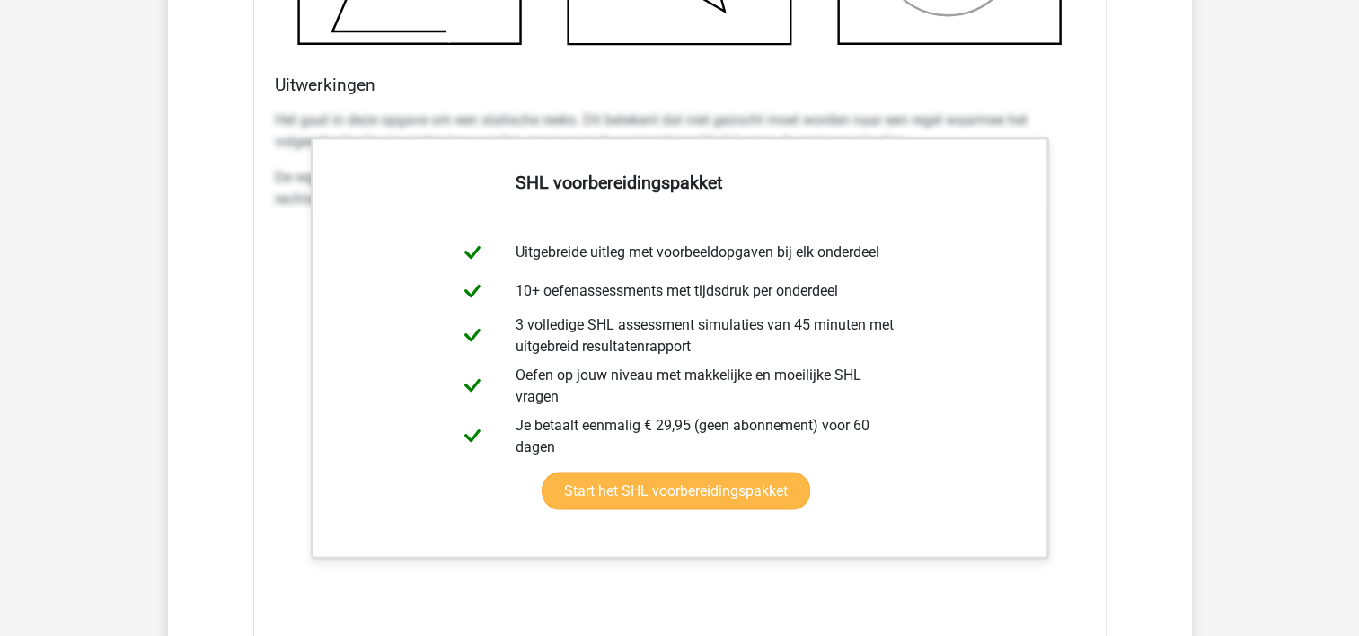
scroll to position [3503, 0]
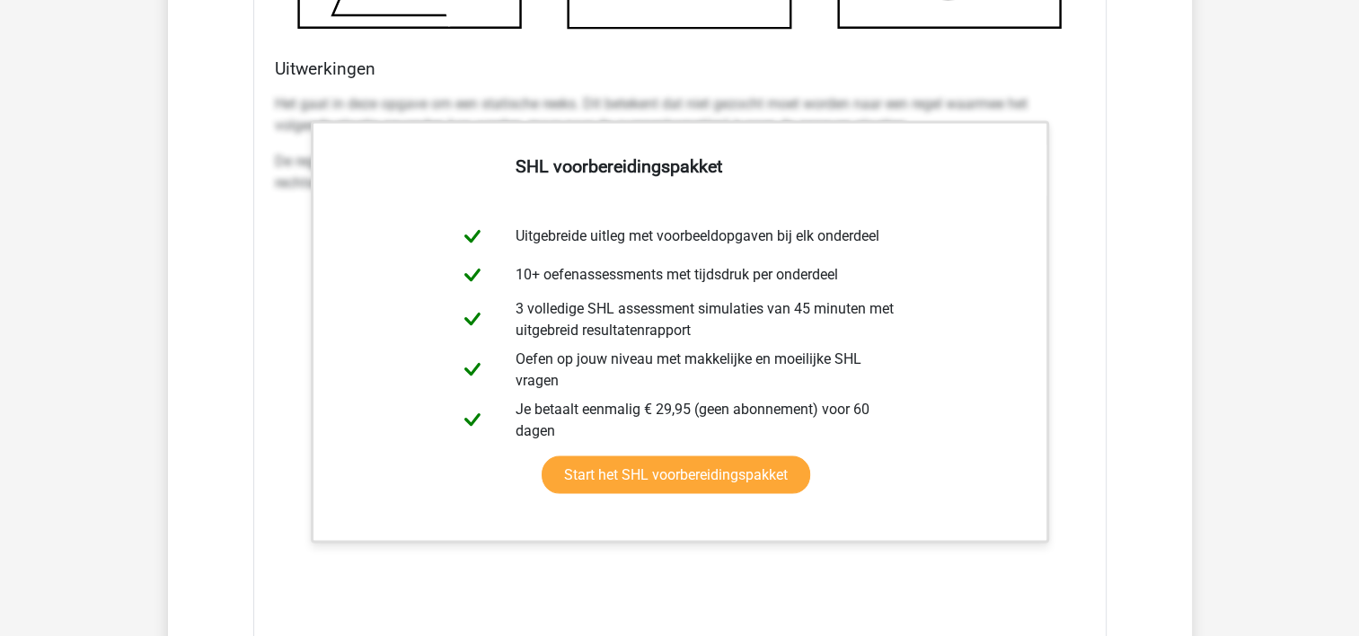
click at [1110, 268] on div "Vraag 1 makkelijk 1:18 uitwerkingen bekijken Welk getal hoort op de plek van he…" at bounding box center [680, 134] width 954 height 2082
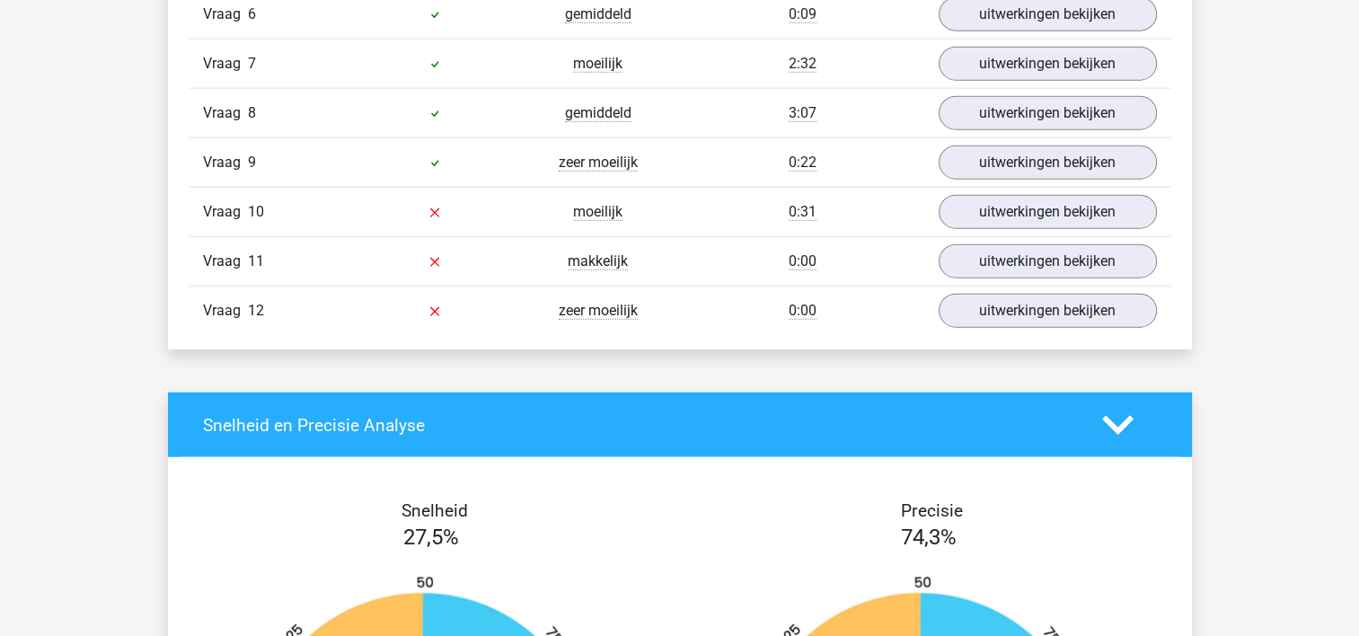
scroll to position [4335, 0]
